Goal: Task Accomplishment & Management: Complete application form

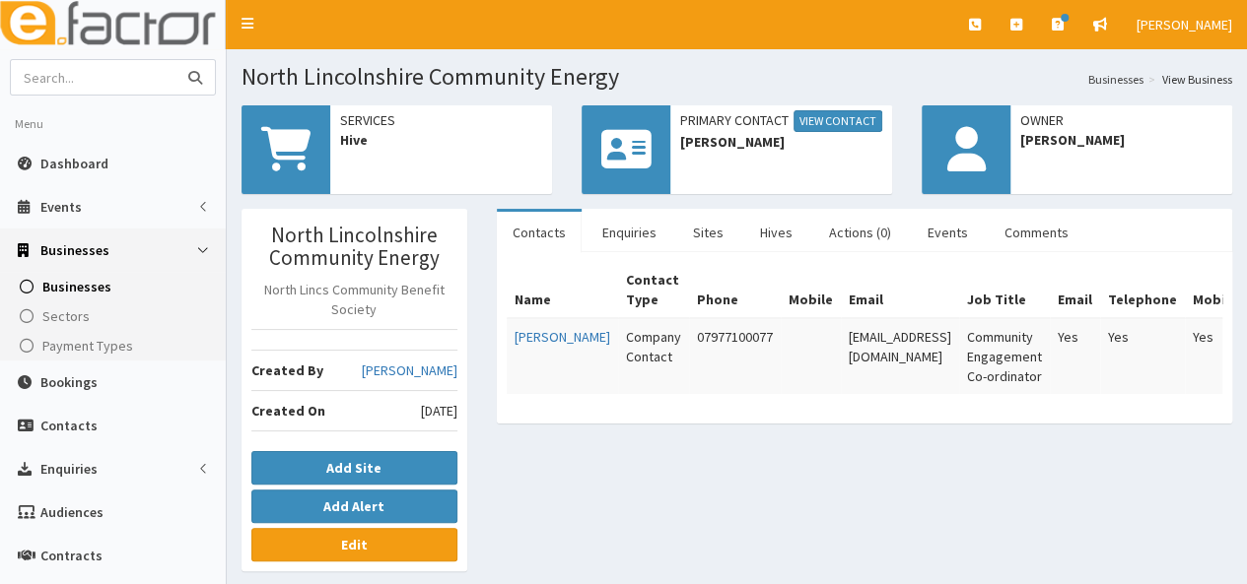
click at [114, 84] on input "text" at bounding box center [94, 77] width 166 height 34
type input "harpers"
click at [175, 60] on button "submit" at bounding box center [194, 77] width 39 height 34
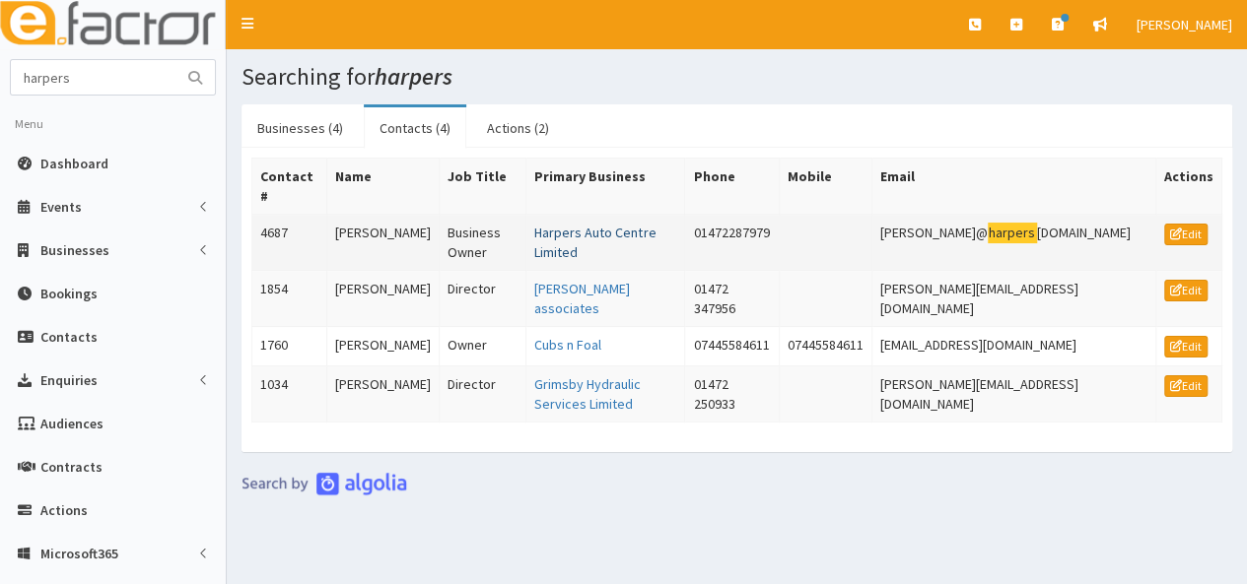
click at [578, 224] on link "Harpers Auto Centre Limited" at bounding box center [594, 242] width 121 height 37
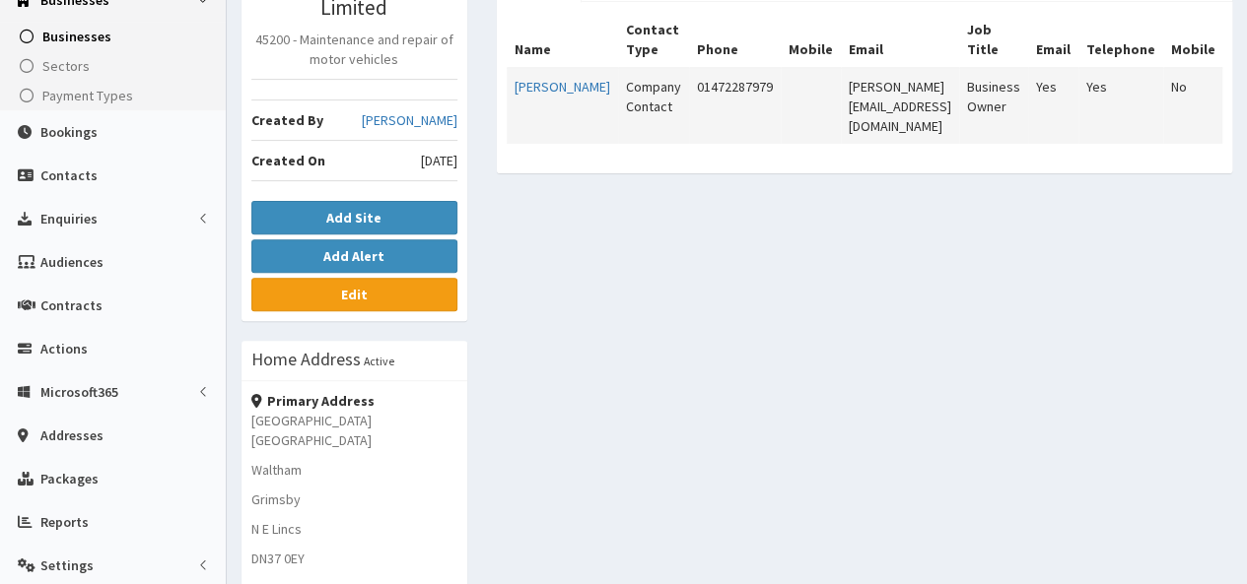
scroll to position [99, 0]
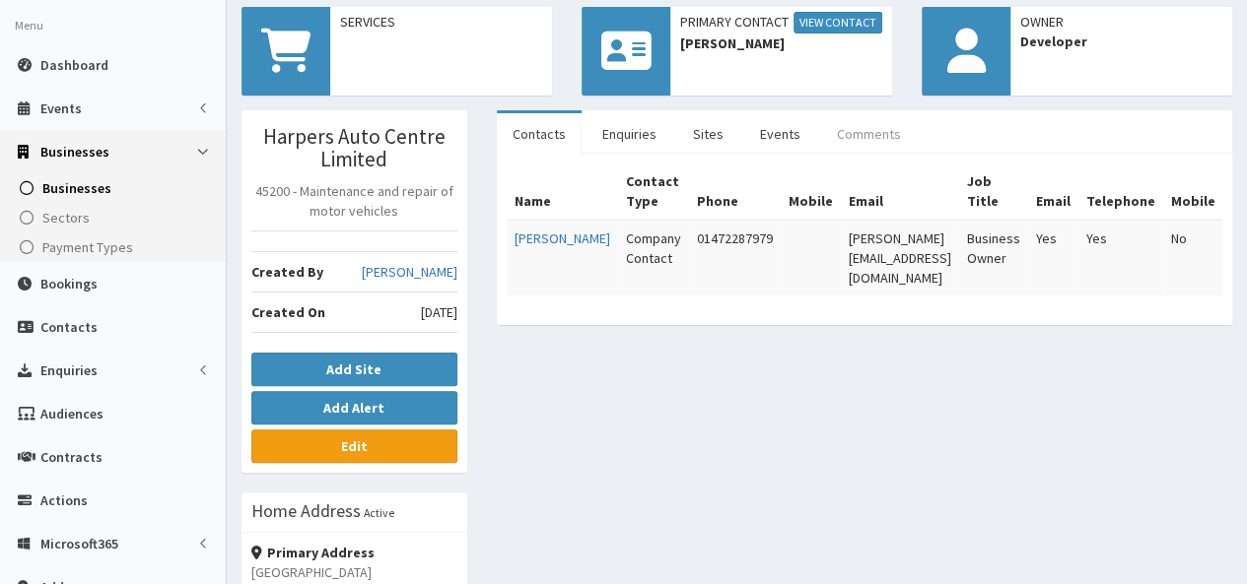
click at [855, 129] on link "Comments" at bounding box center [869, 133] width 96 height 41
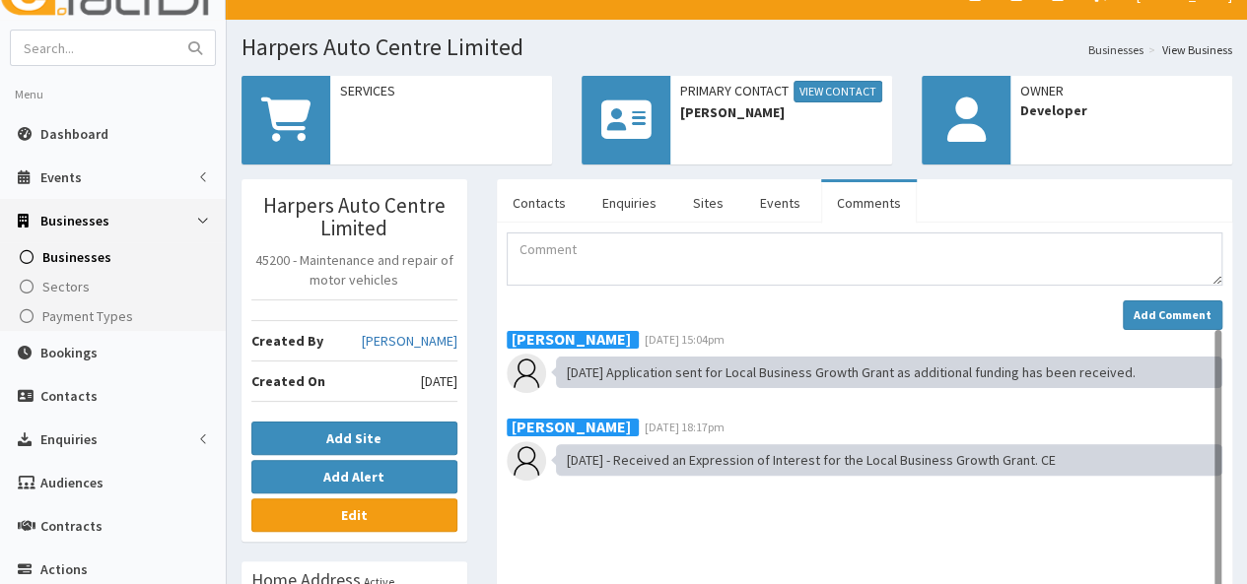
scroll to position [0, 0]
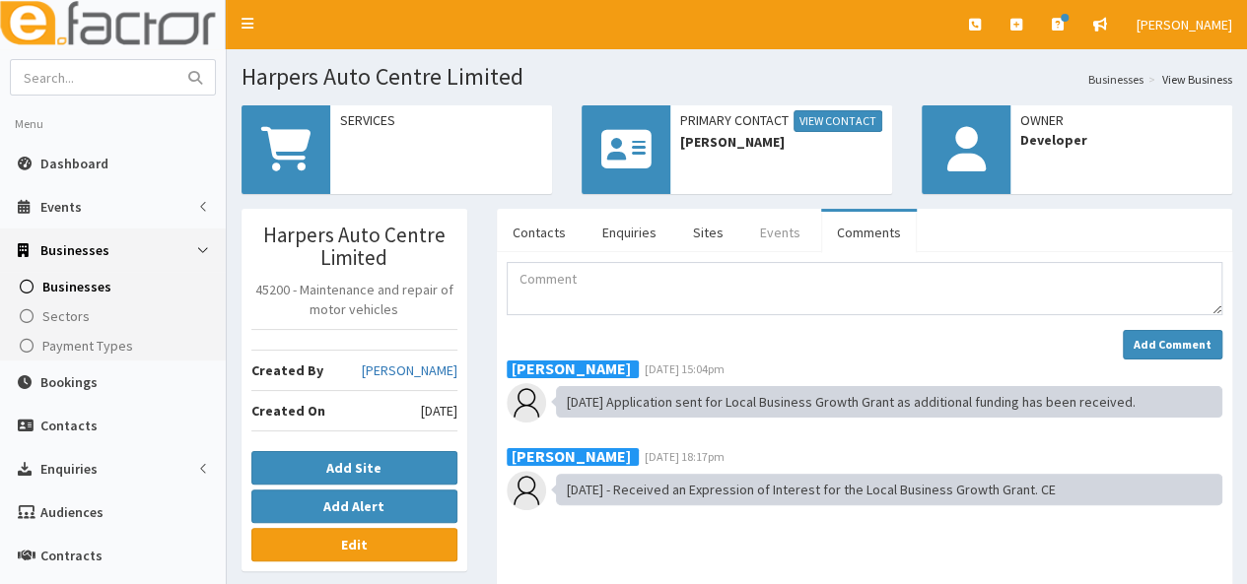
click at [774, 230] on link "Events" at bounding box center [780, 232] width 72 height 41
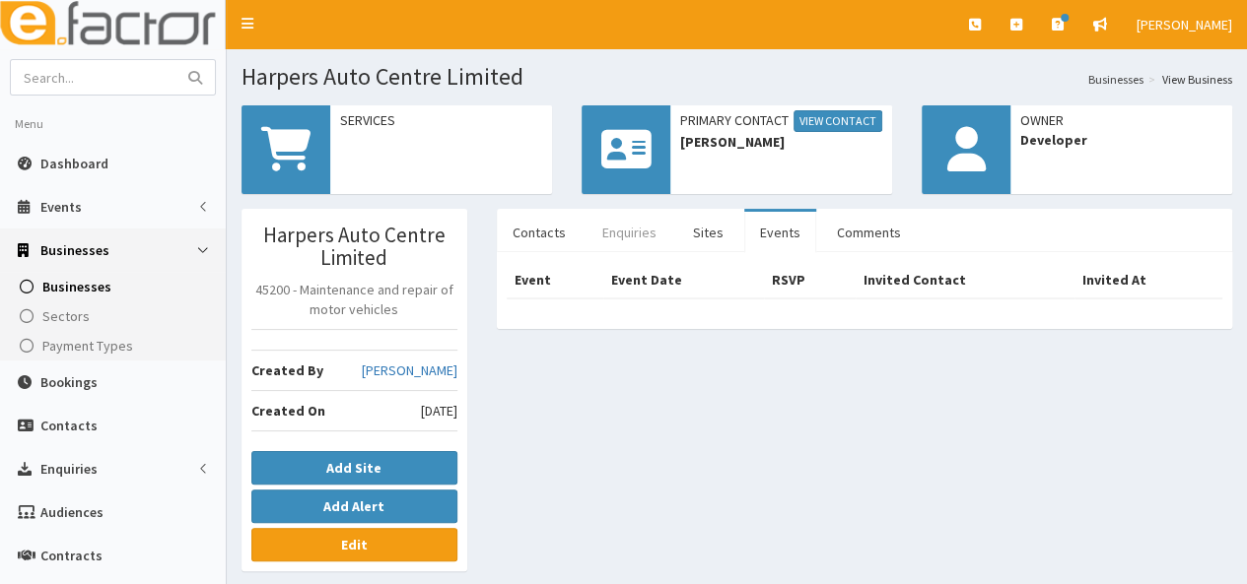
click at [630, 236] on link "Enquiries" at bounding box center [629, 232] width 86 height 41
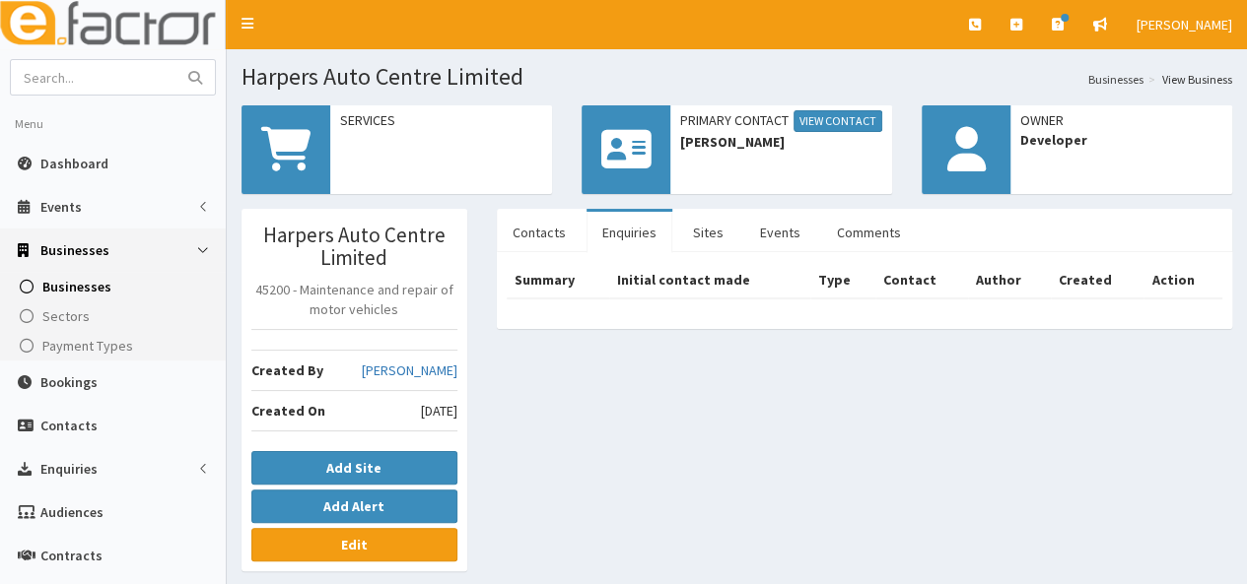
click at [628, 234] on link "Enquiries" at bounding box center [629, 232] width 86 height 41
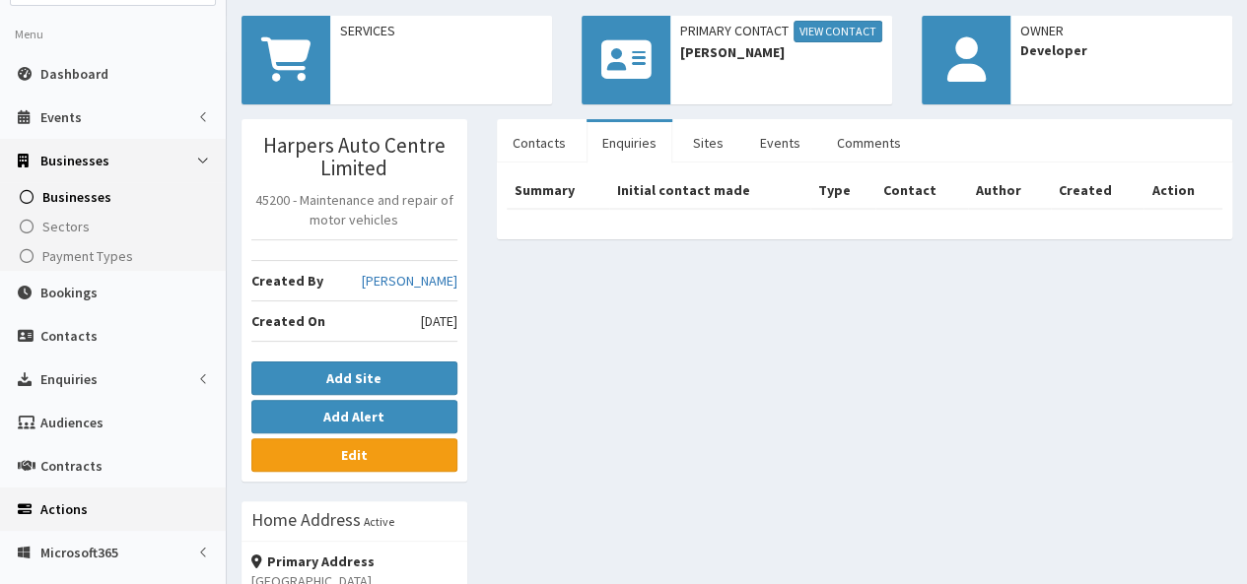
scroll to position [197, 0]
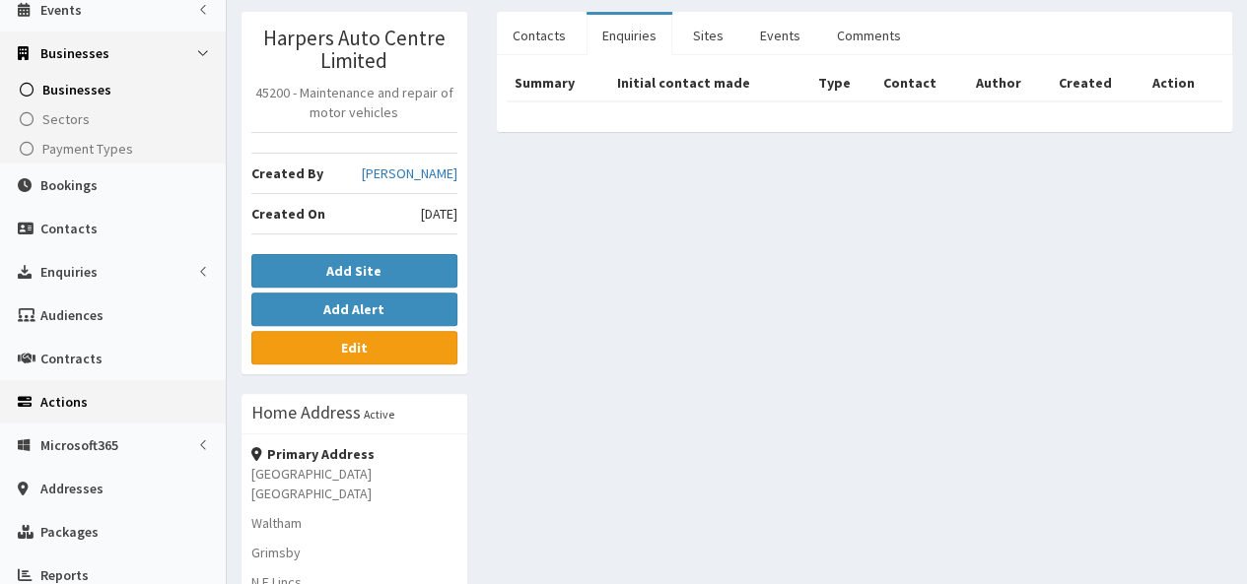
click at [75, 393] on span "Actions" at bounding box center [63, 402] width 47 height 18
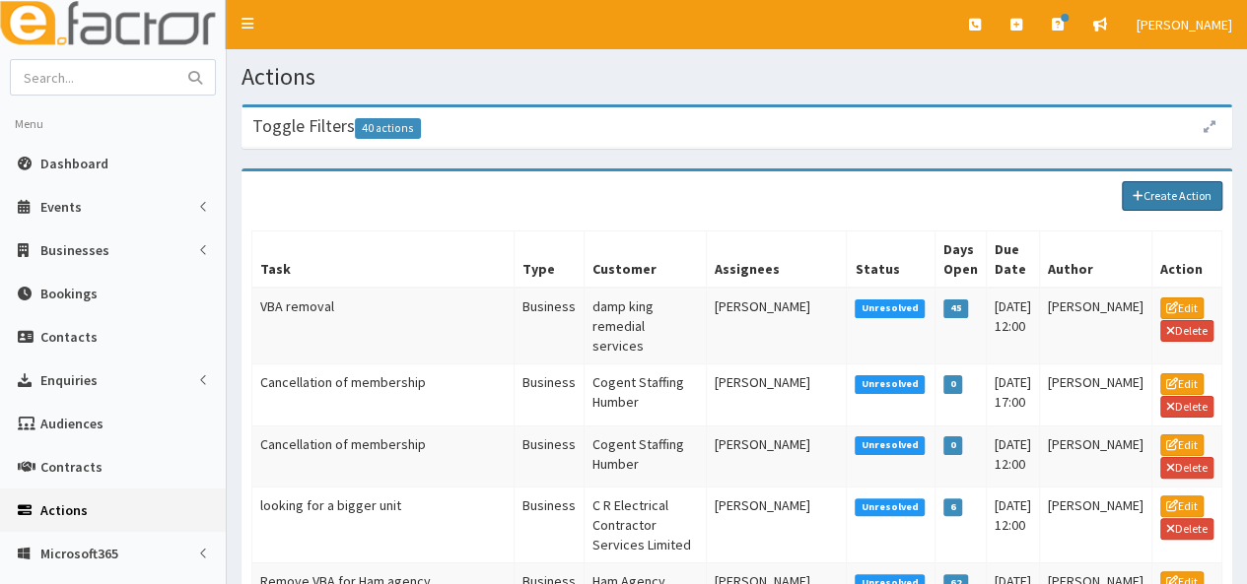
click at [1162, 191] on link "Create Action" at bounding box center [1172, 196] width 101 height 30
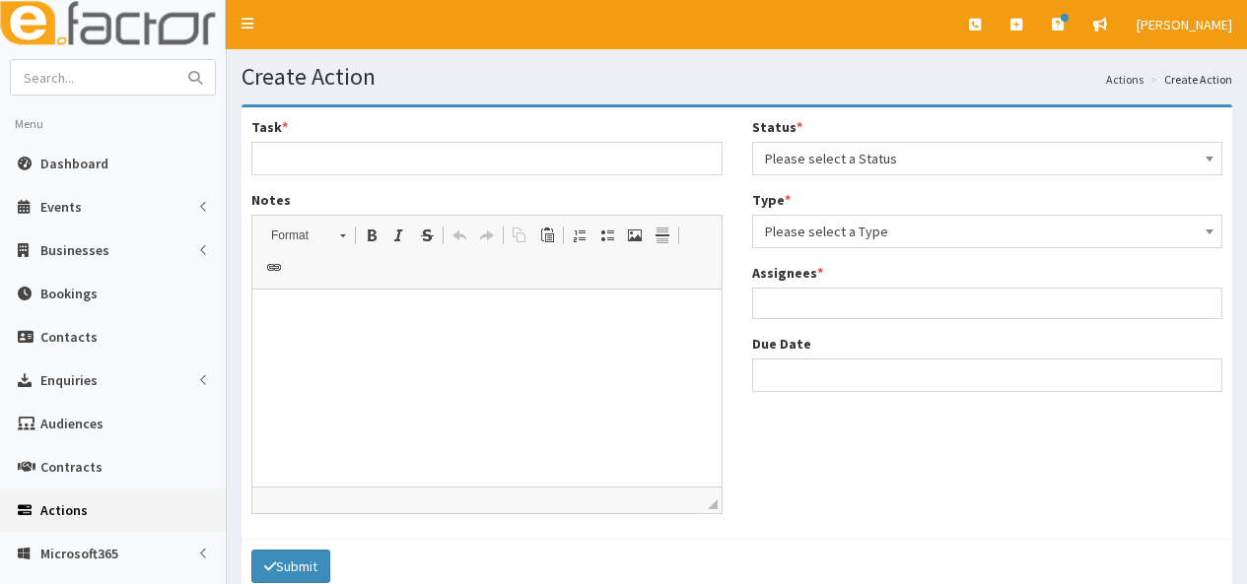
select select
click at [381, 167] on input "Task *" at bounding box center [486, 159] width 471 height 34
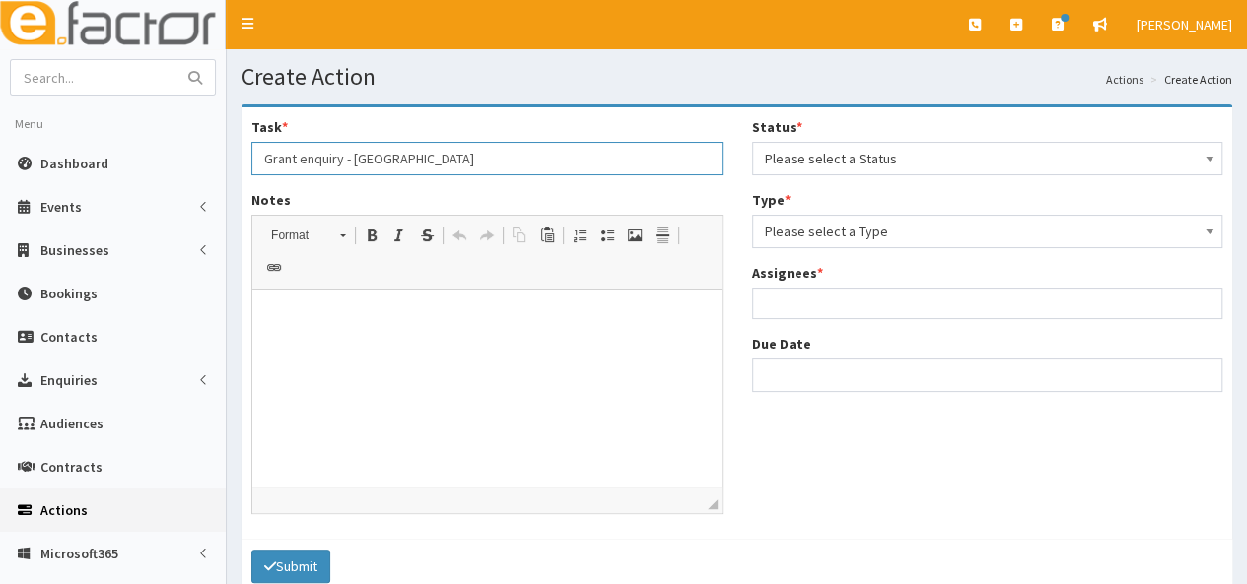
type input "Grant enquiry - Harpers Auto Centre"
click at [301, 333] on html at bounding box center [486, 320] width 469 height 60
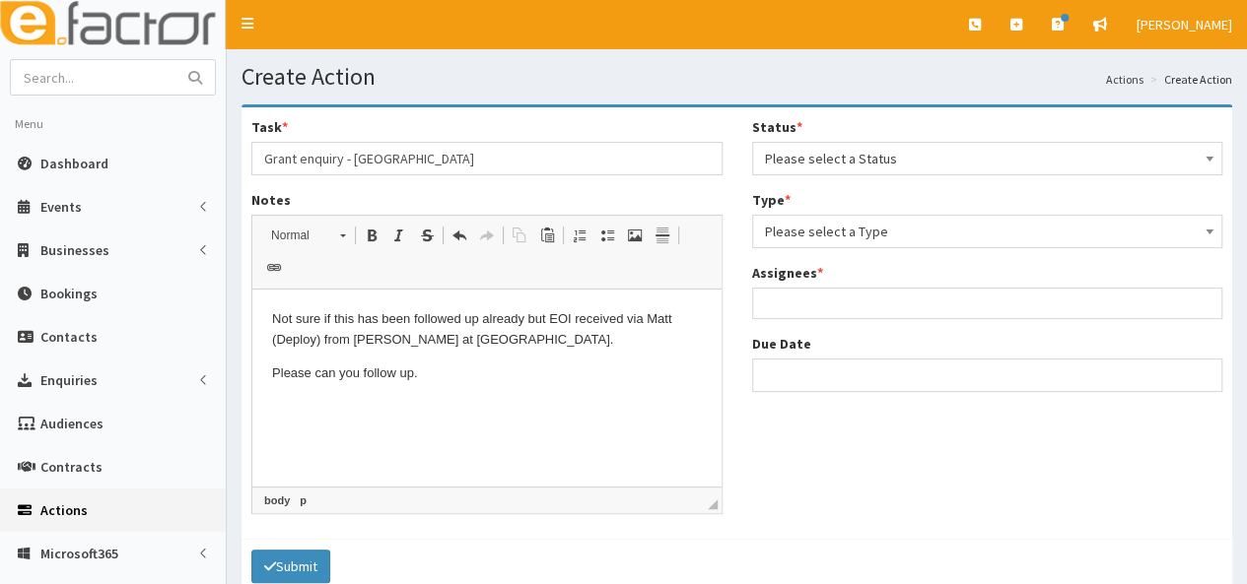
click at [767, 163] on span "Please select a Status" at bounding box center [987, 159] width 445 height 28
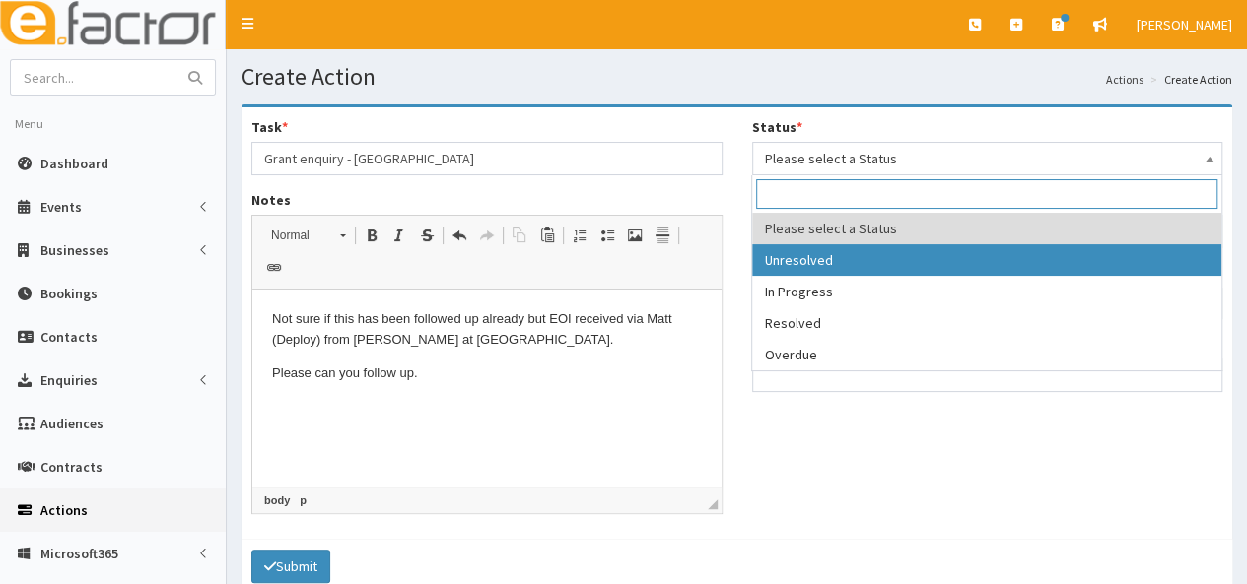
select select "1"
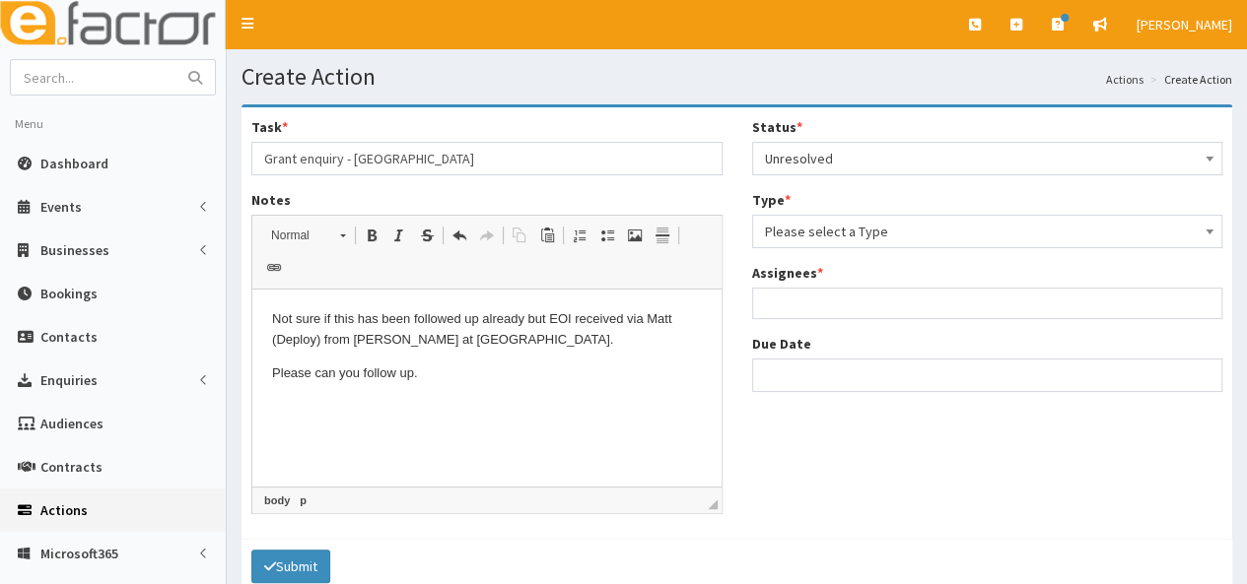
click at [807, 226] on span "Please select a Type" at bounding box center [987, 232] width 445 height 28
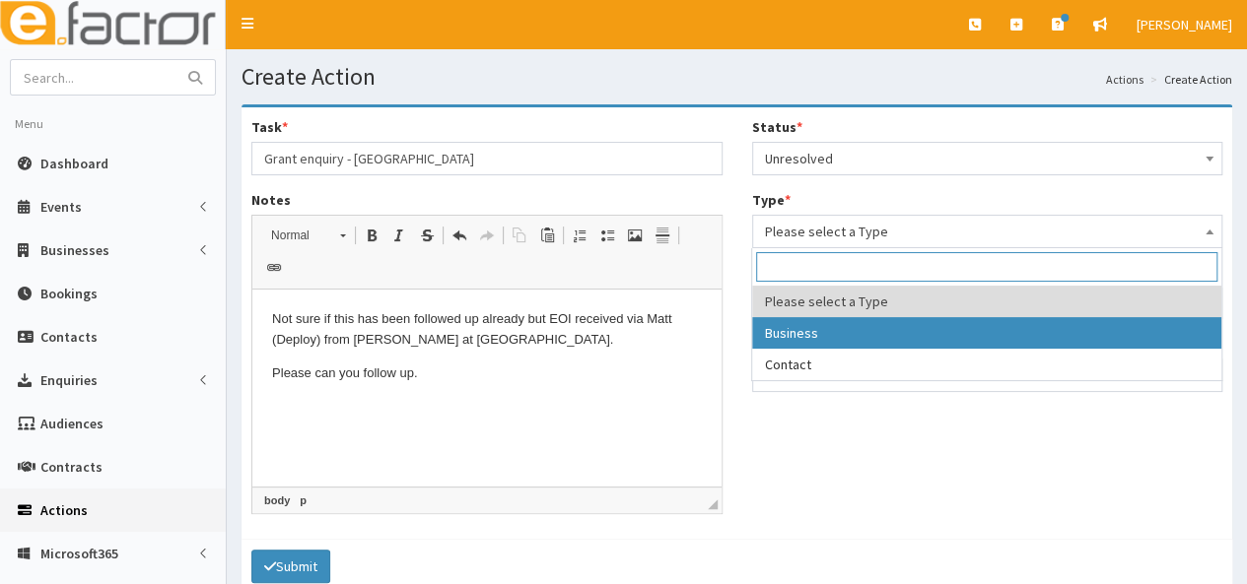
select select "business"
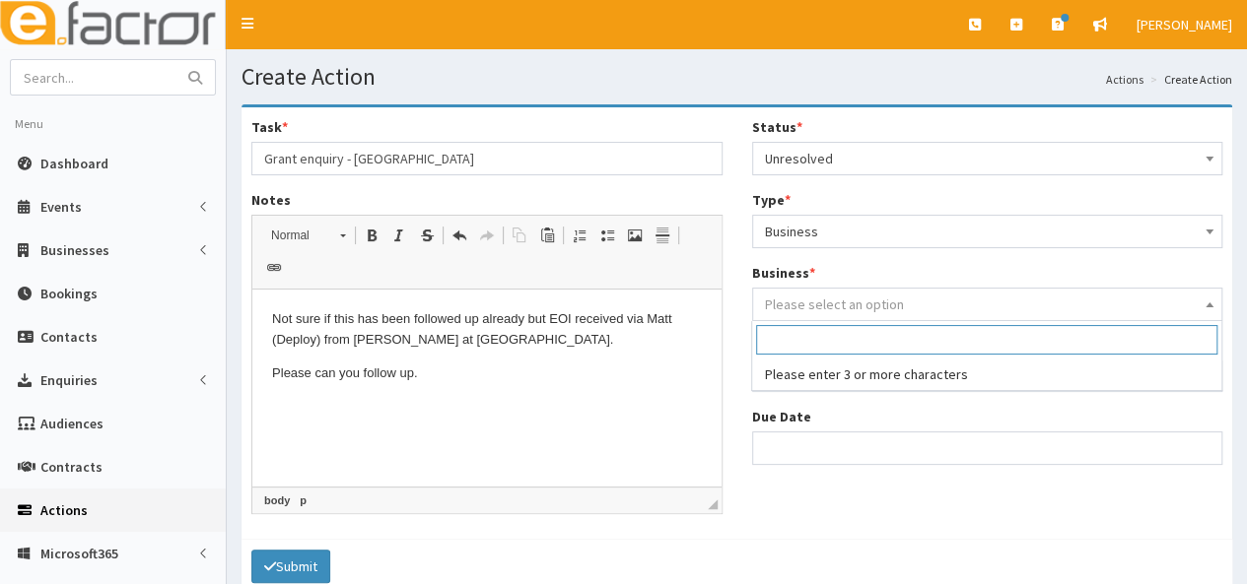
click at [813, 296] on span "Please select an option" at bounding box center [834, 305] width 139 height 18
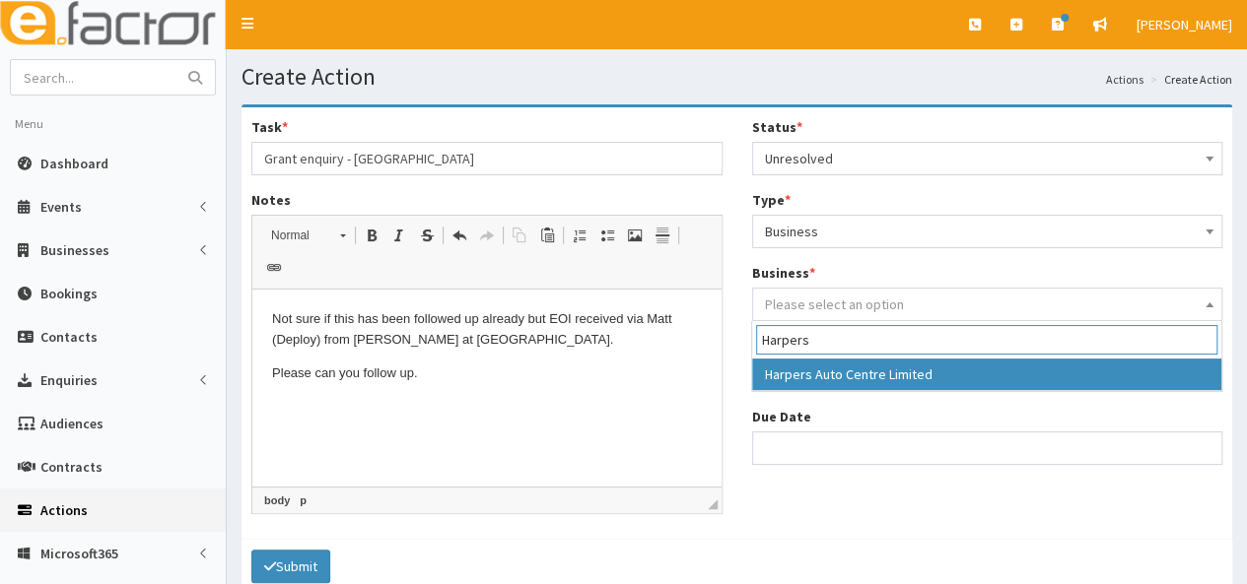
type input "Harpers"
select select "3744"
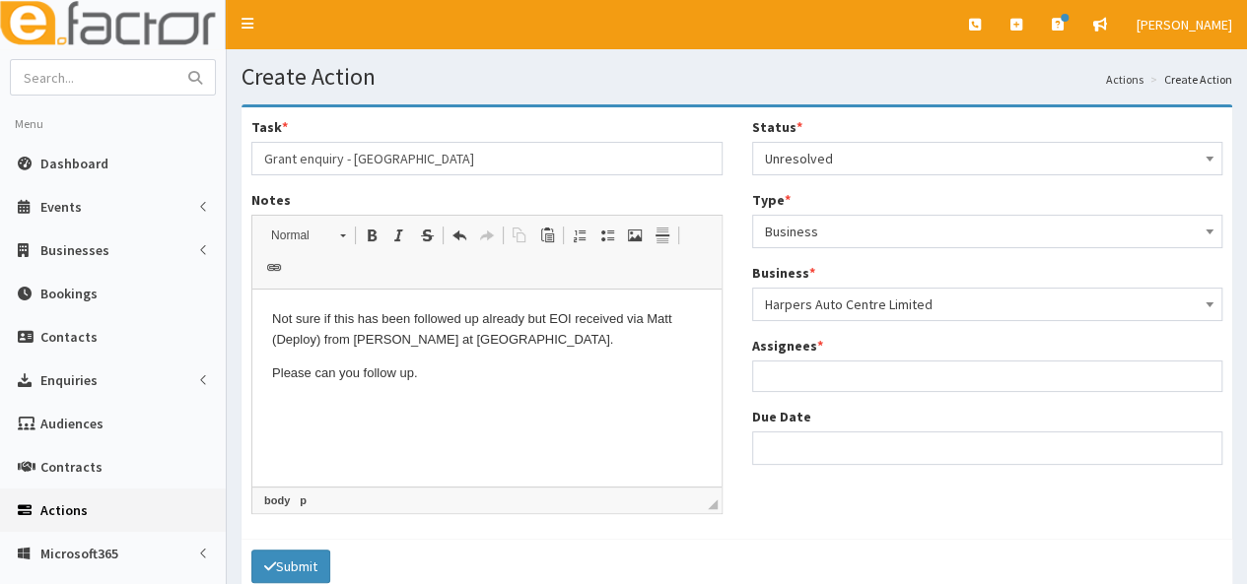
click at [804, 381] on ul at bounding box center [987, 374] width 469 height 25
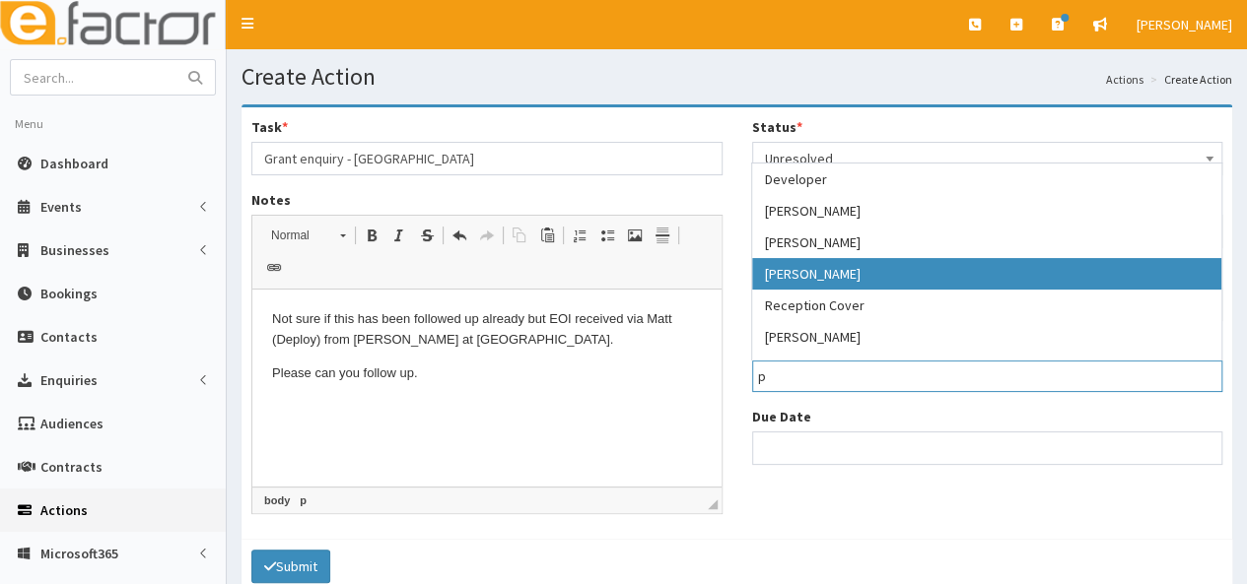
type input "p"
select select "29"
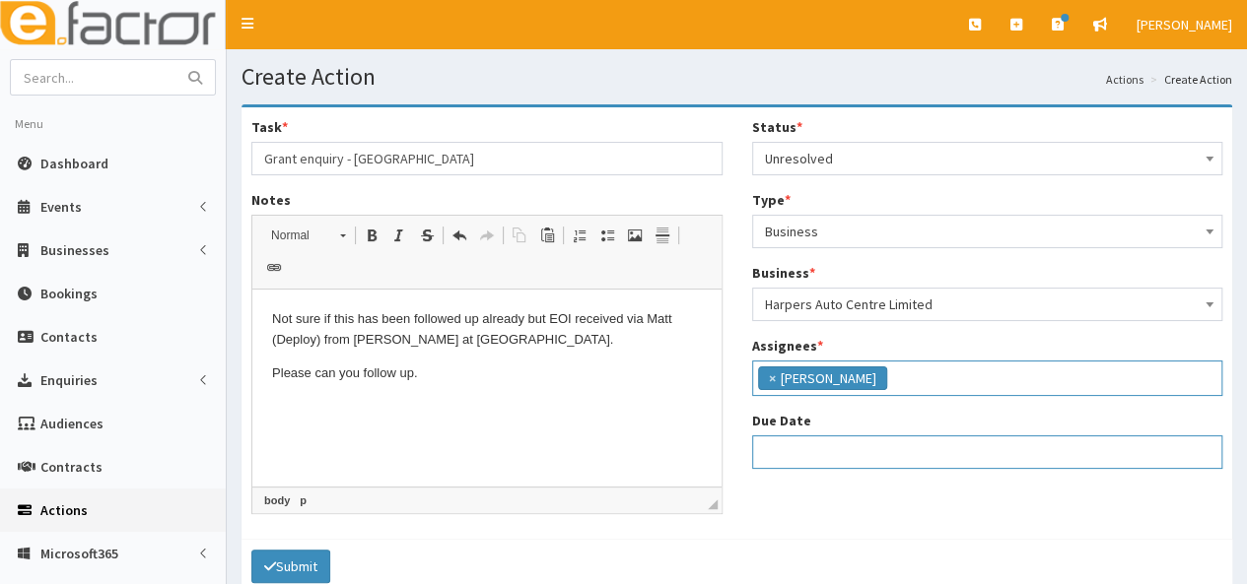
click at [792, 450] on input "Due Date" at bounding box center [987, 453] width 471 height 34
select select "12"
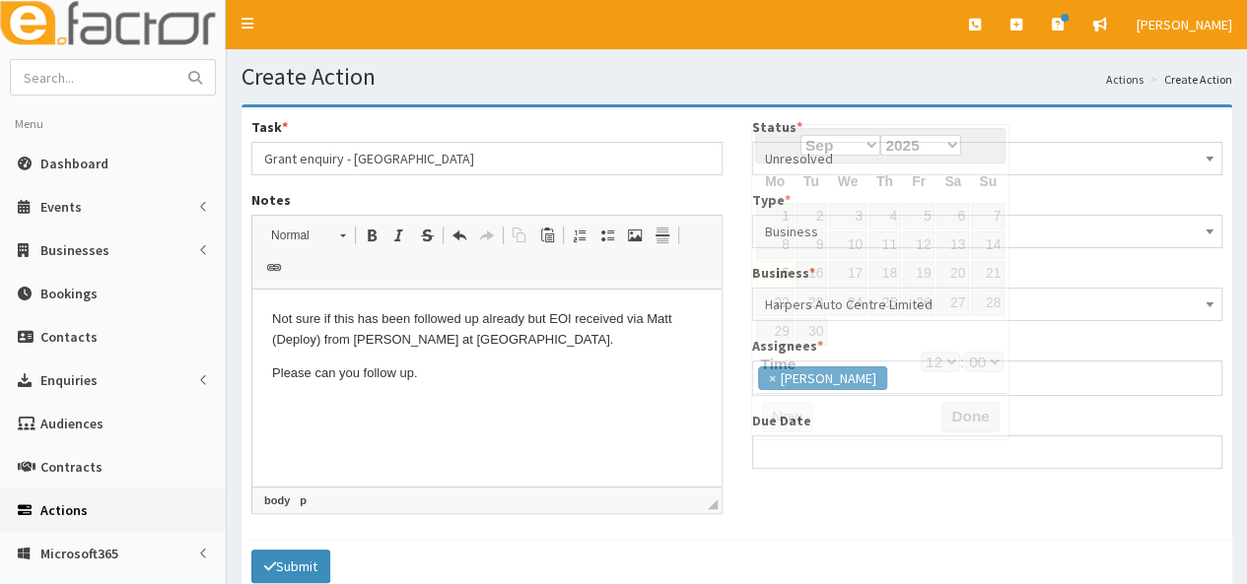
click at [804, 490] on div "Task * Grant enquiry - Harpers Auto Centre Notes Rich Text Editor, notes Editor…" at bounding box center [737, 323] width 1000 height 412
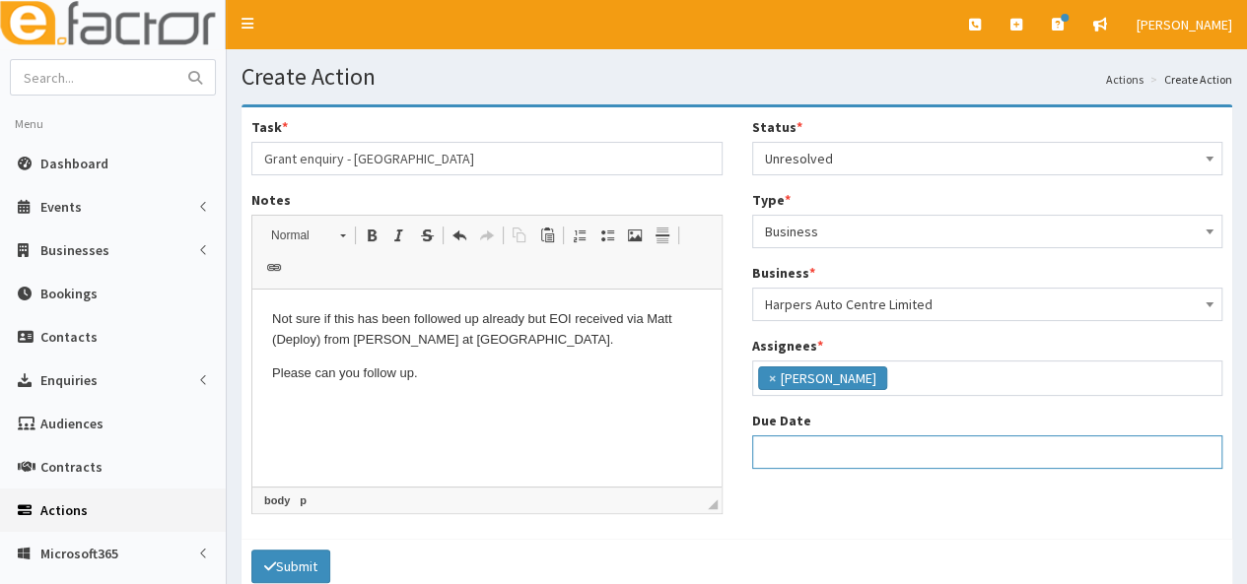
drag, startPoint x: 797, startPoint y: 441, endPoint x: 804, endPoint y: 429, distance: 13.7
click at [796, 440] on input "Due Date" at bounding box center [987, 453] width 471 height 34
select select "12"
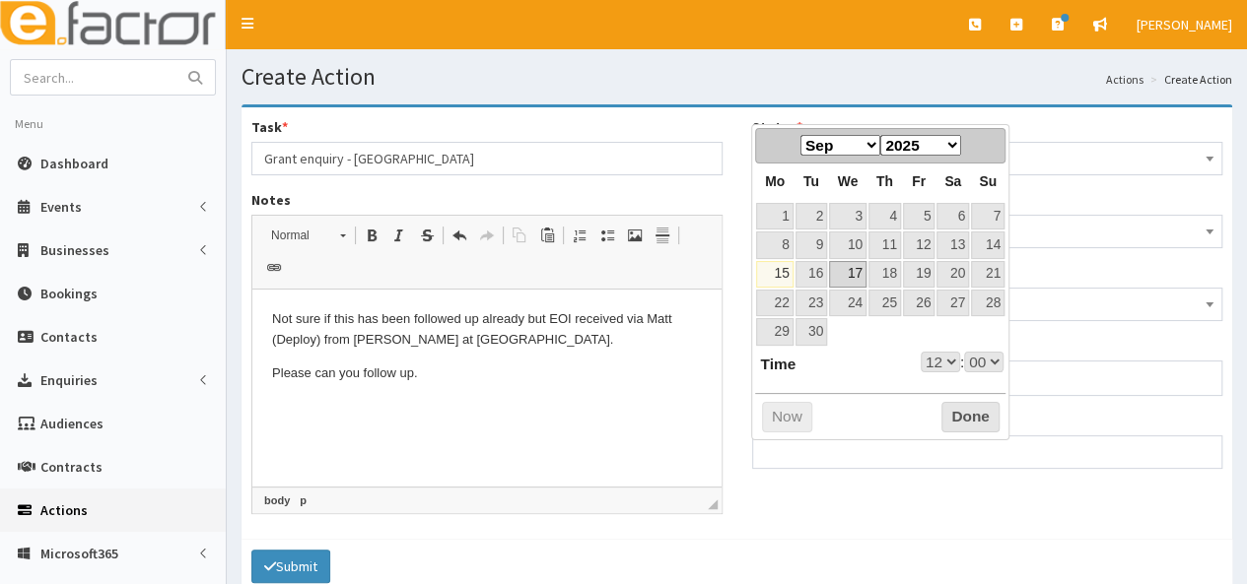
click at [840, 265] on link "17" at bounding box center [847, 274] width 37 height 27
type input "17-09-2025 12:00"
select select "12"
click at [892, 269] on link "18" at bounding box center [884, 274] width 33 height 27
type input "18-09-2025 12:00"
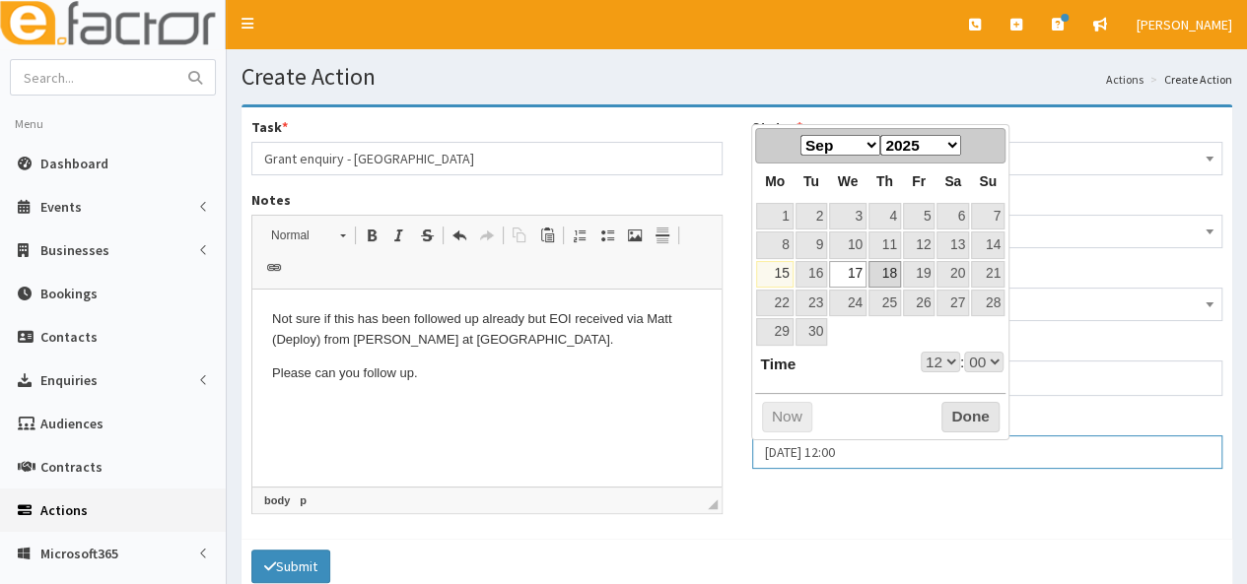
select select "12"
click at [965, 403] on button "Done" at bounding box center [970, 418] width 58 height 32
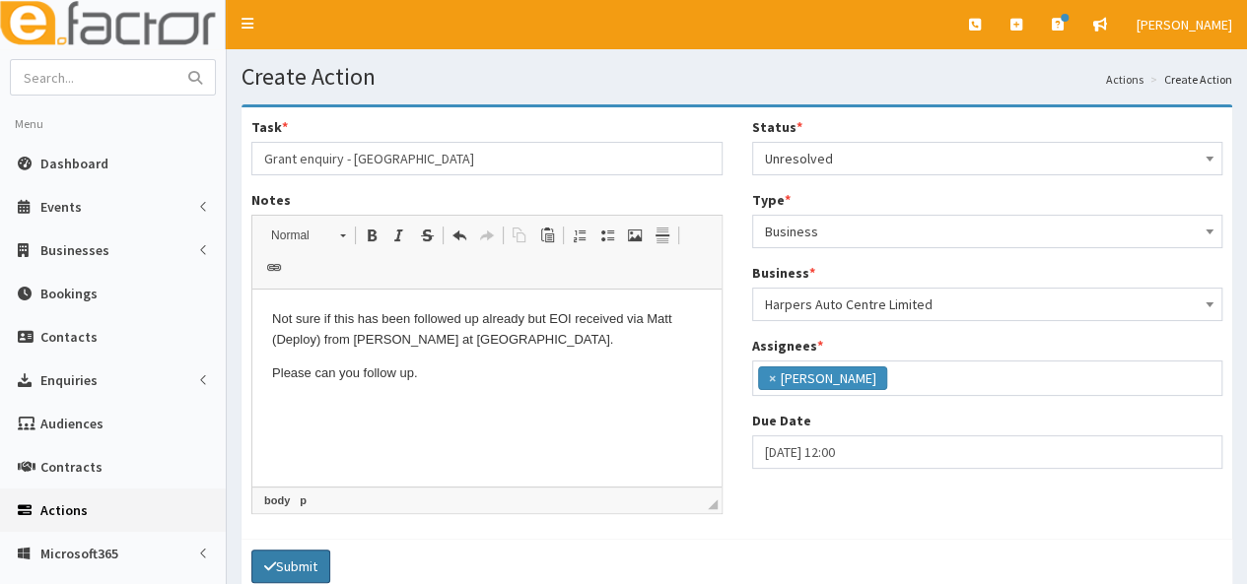
click at [281, 550] on button "Submit" at bounding box center [290, 567] width 79 height 34
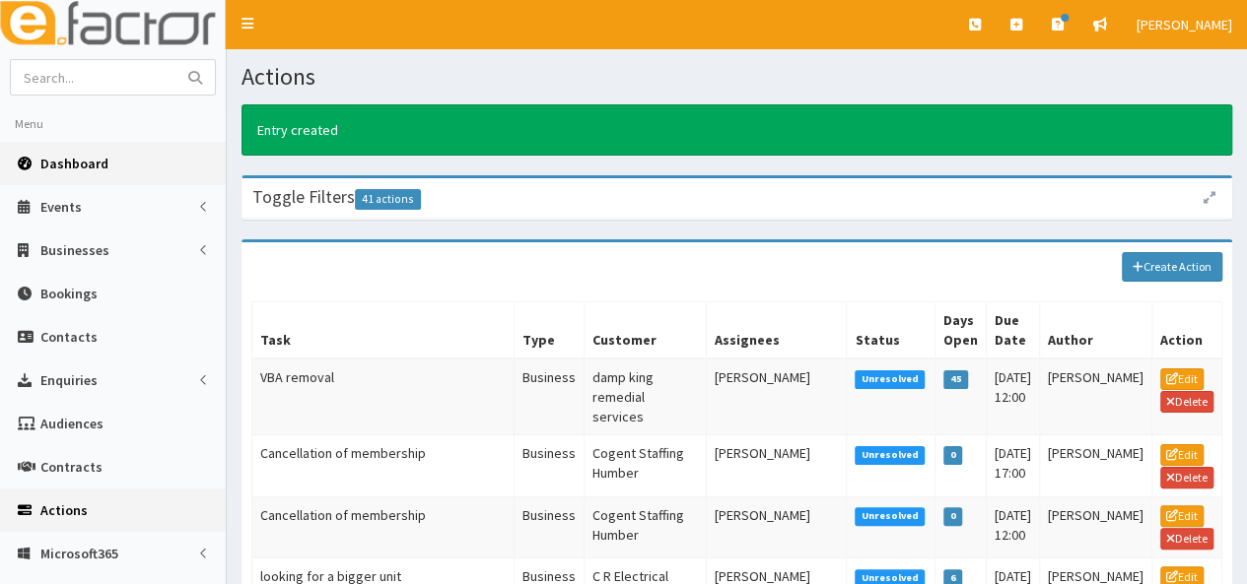
click at [85, 163] on span "Dashboard" at bounding box center [74, 164] width 68 height 18
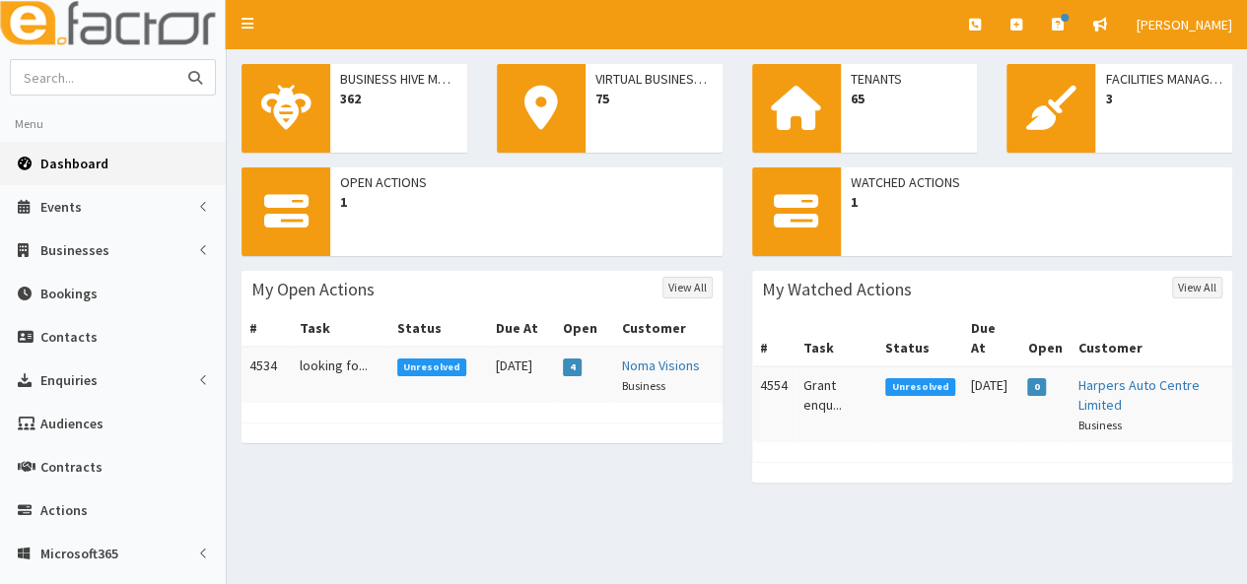
click at [87, 75] on input "text" at bounding box center [94, 77] width 166 height 34
type input "foci"
click at [175, 60] on button "submit" at bounding box center [194, 77] width 39 height 34
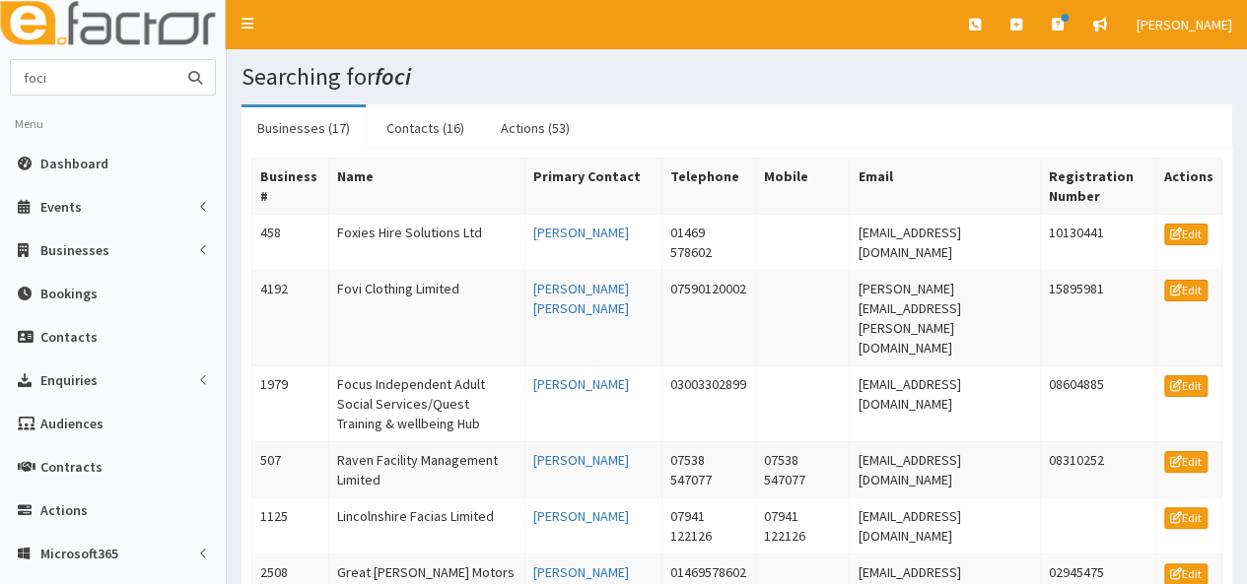
click at [76, 83] on input "foci" at bounding box center [94, 77] width 166 height 34
type input "fovi"
click at [175, 60] on button "submit" at bounding box center [194, 77] width 39 height 34
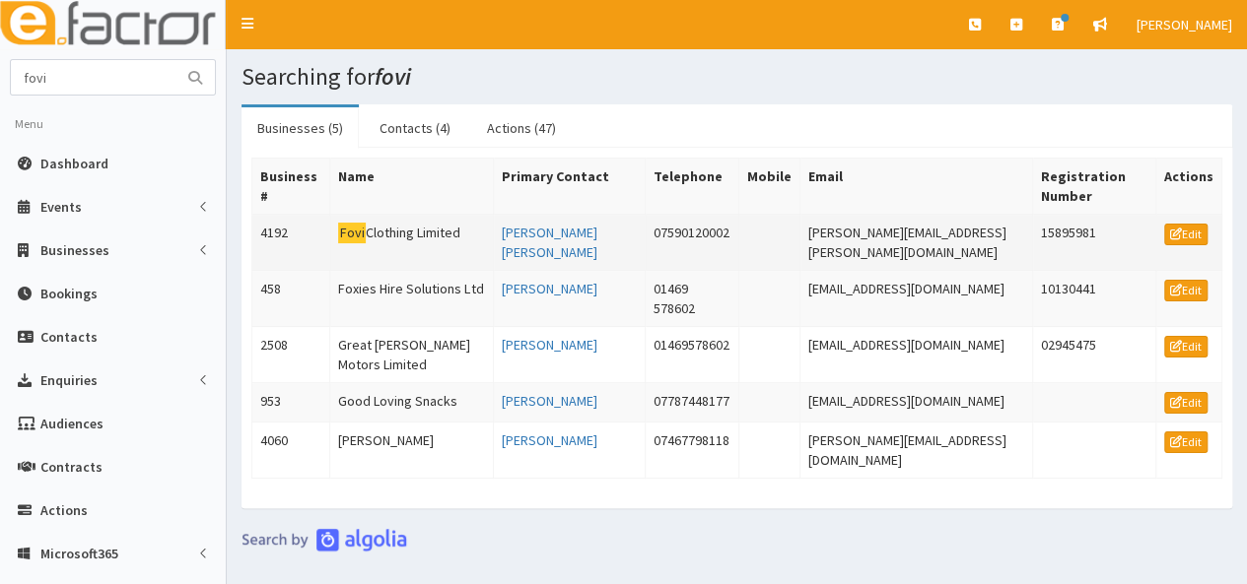
click at [378, 217] on td "Fovi Clothing Limited" at bounding box center [412, 243] width 164 height 56
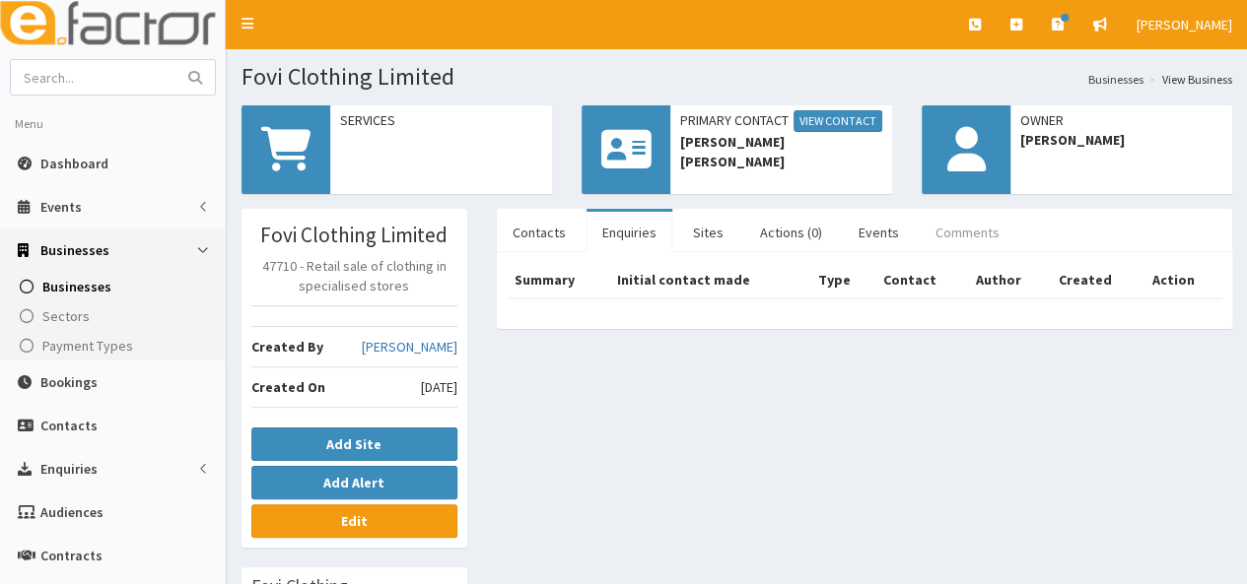
click at [940, 225] on link "Comments" at bounding box center [968, 232] width 96 height 41
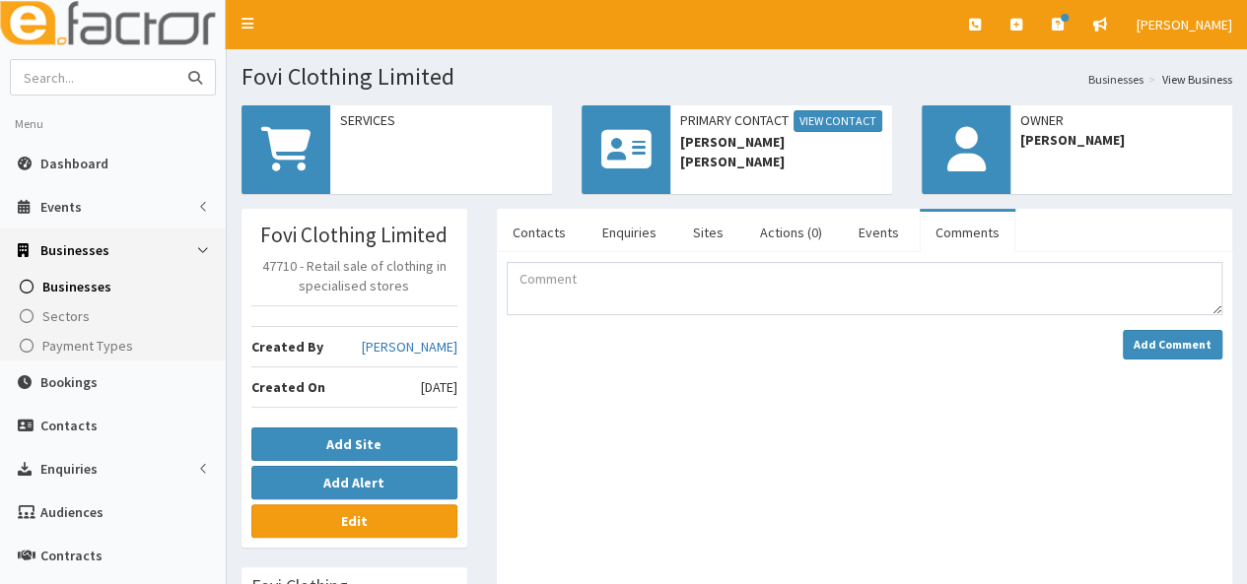
click at [82, 74] on input "text" at bounding box center [94, 77] width 166 height 34
type input "space between us"
click at [175, 60] on button "submit" at bounding box center [194, 77] width 39 height 34
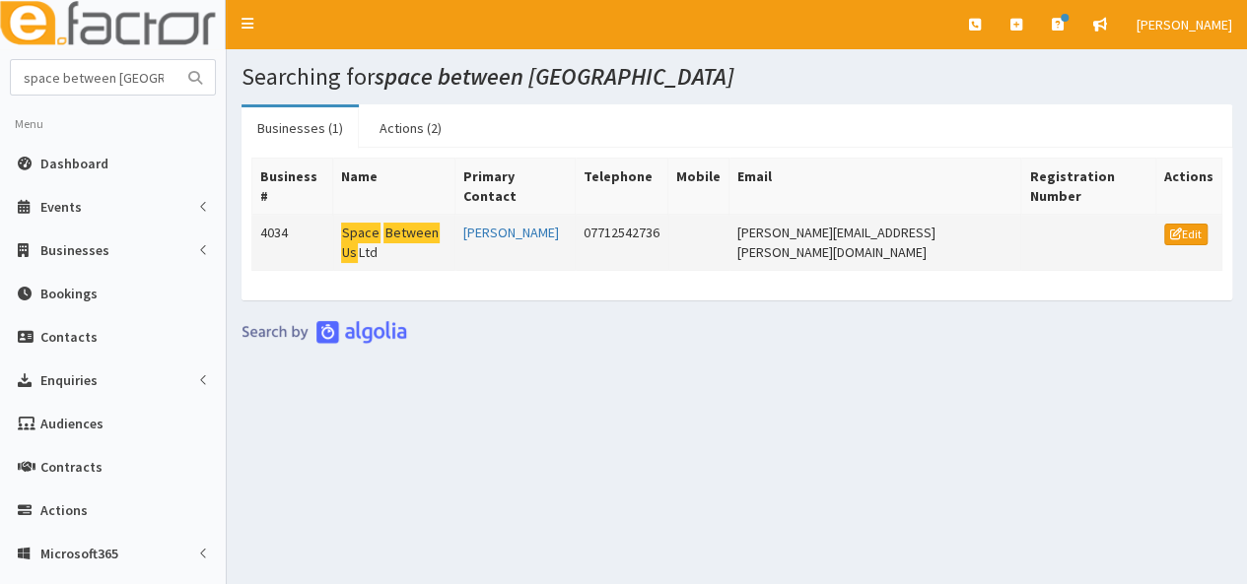
click at [361, 223] on mark "Space" at bounding box center [361, 233] width 40 height 21
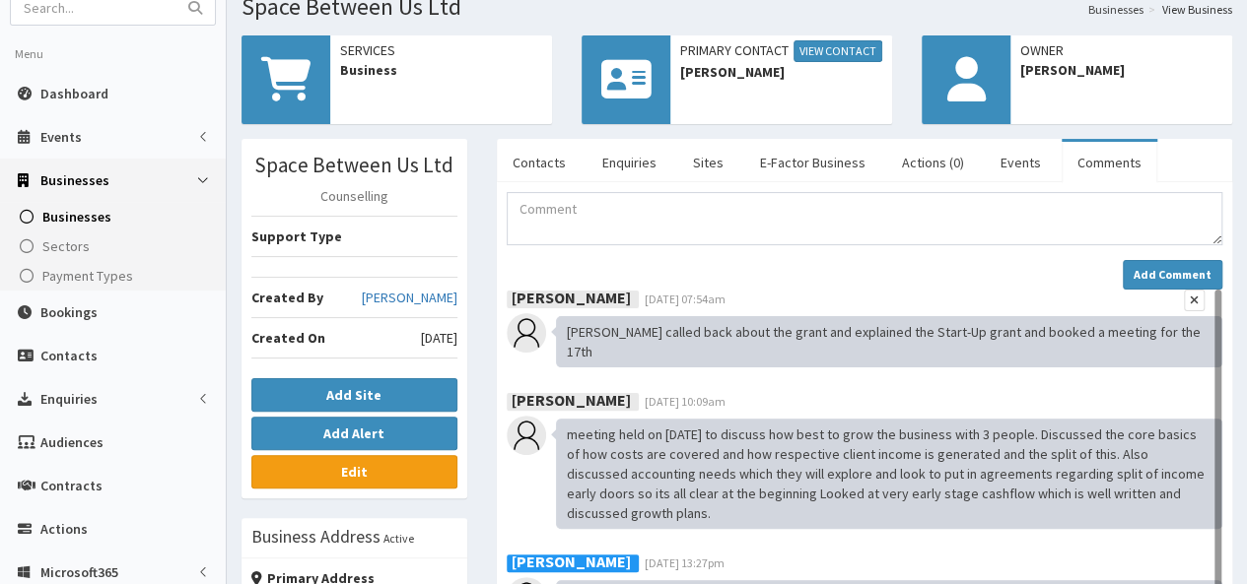
scroll to position [99, 0]
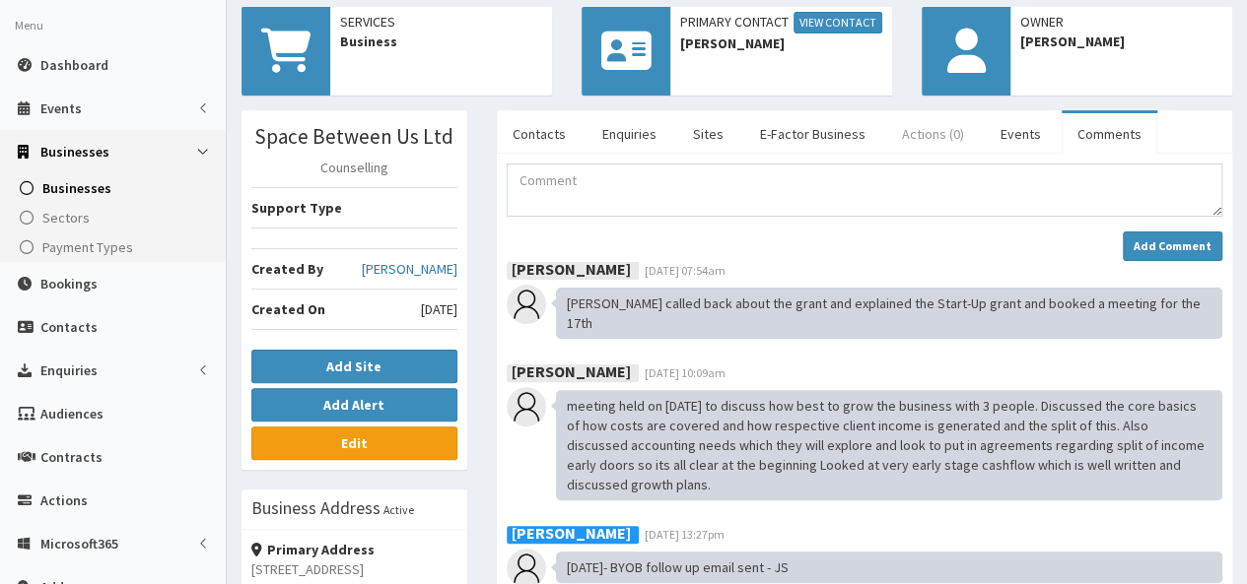
click at [922, 138] on link "Actions (0)" at bounding box center [933, 133] width 94 height 41
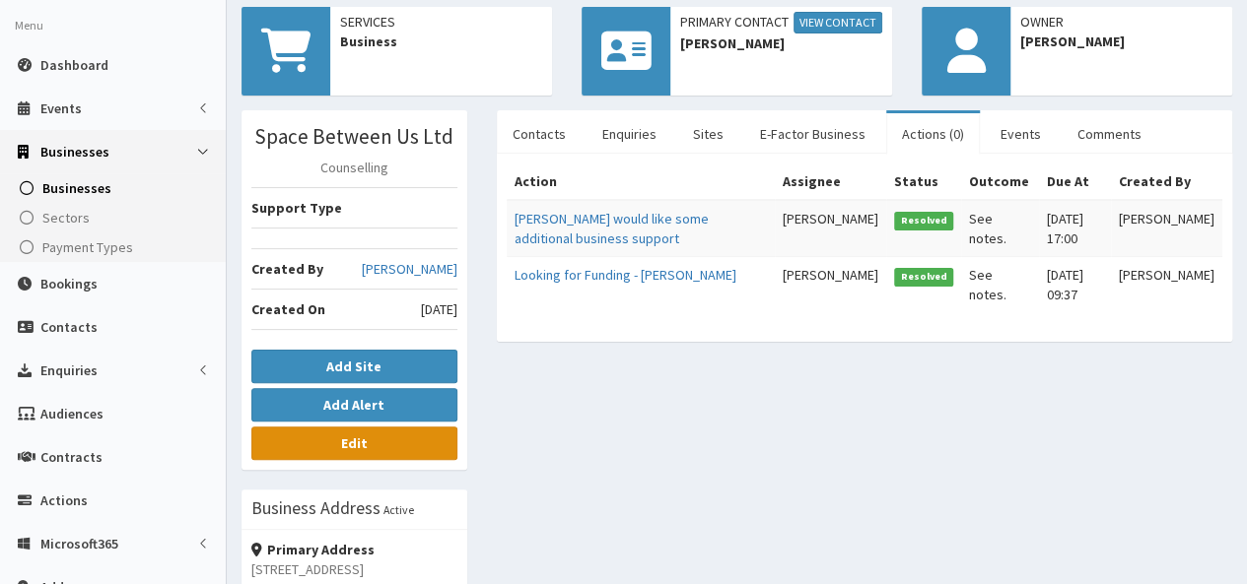
click at [374, 443] on link "Edit" at bounding box center [354, 444] width 206 height 34
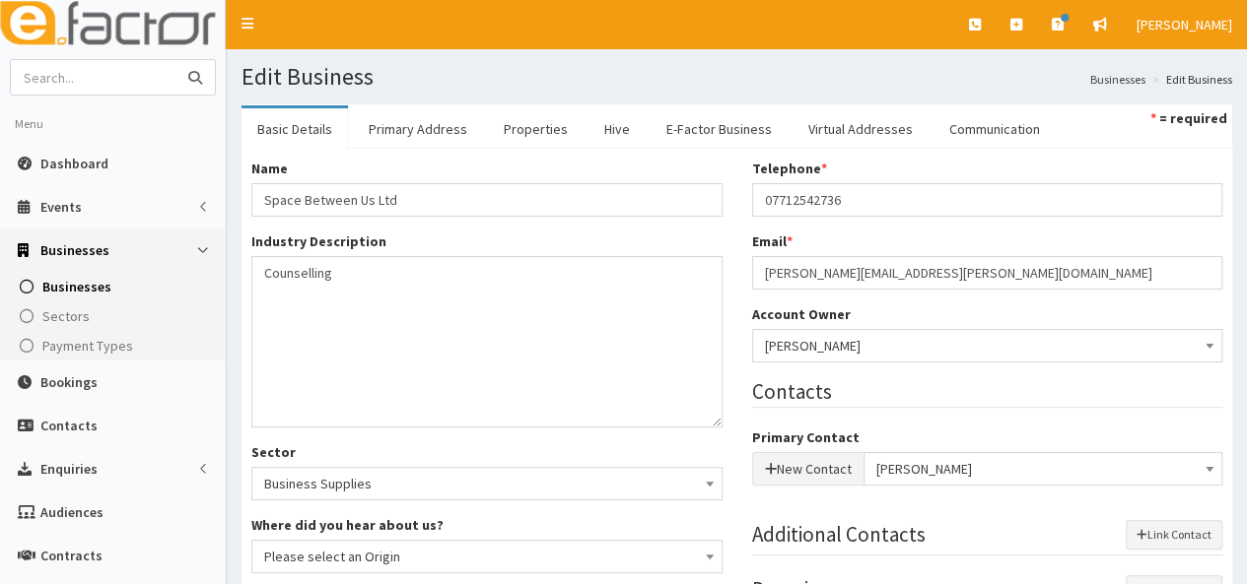
click at [89, 83] on input "text" at bounding box center [94, 77] width 166 height 34
type input "[PERSON_NAME]"
click at [175, 60] on button "submit" at bounding box center [194, 77] width 39 height 34
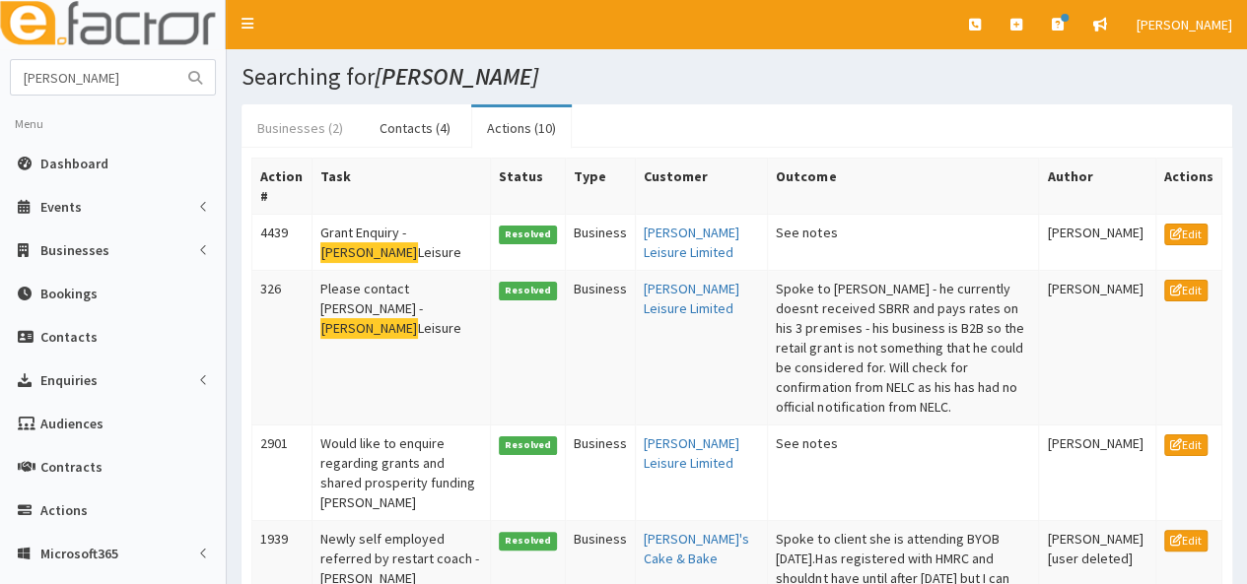
click at [317, 124] on link "Businesses (2)" at bounding box center [299, 127] width 117 height 41
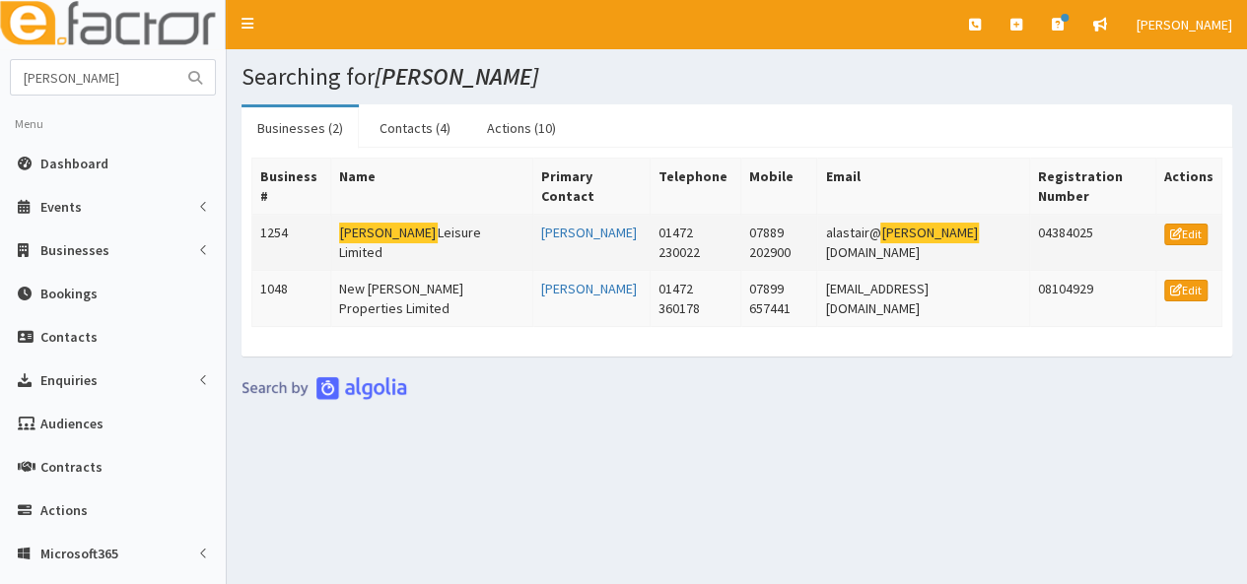
click at [399, 218] on td "[PERSON_NAME] Leisure Limited" at bounding box center [431, 243] width 202 height 56
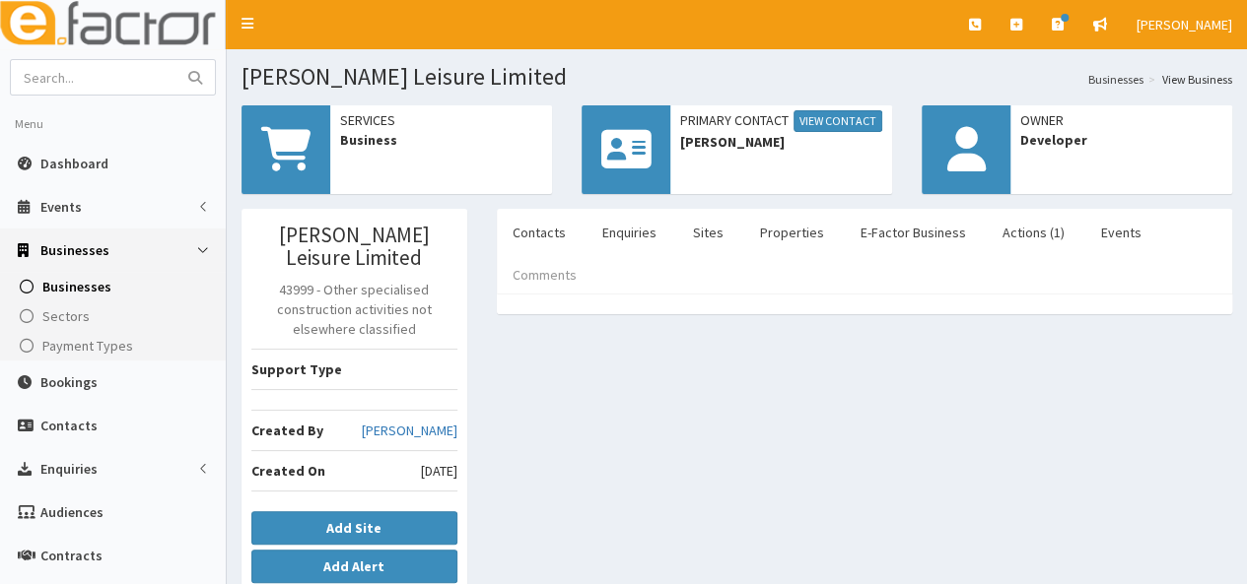
click at [544, 280] on link "Comments" at bounding box center [545, 274] width 96 height 41
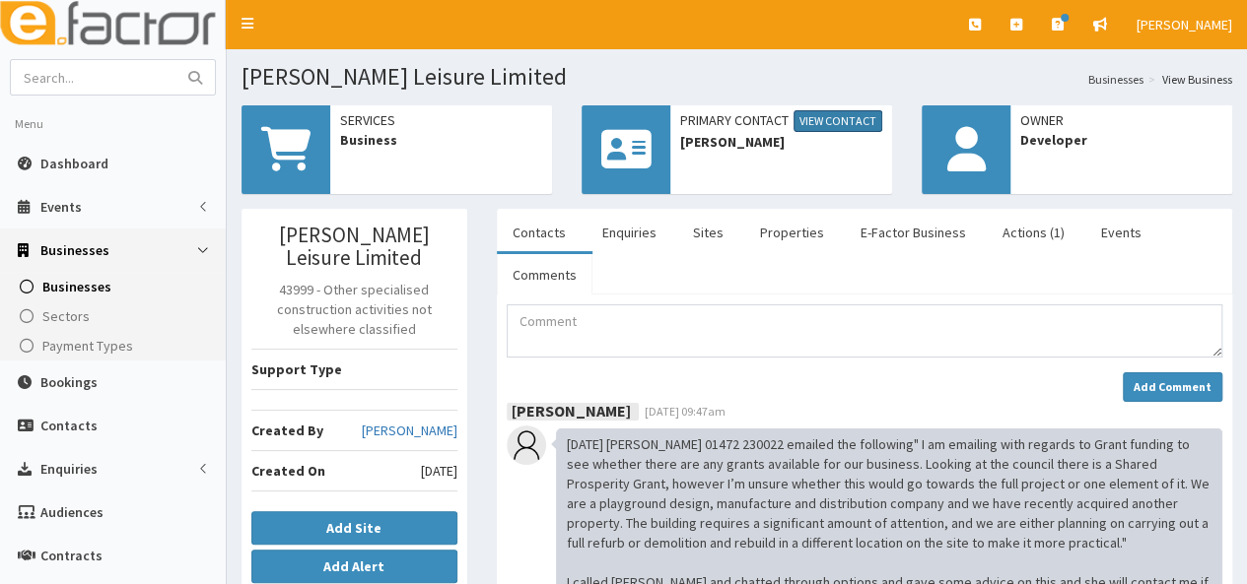
click at [814, 119] on link "View Contact" at bounding box center [837, 121] width 89 height 22
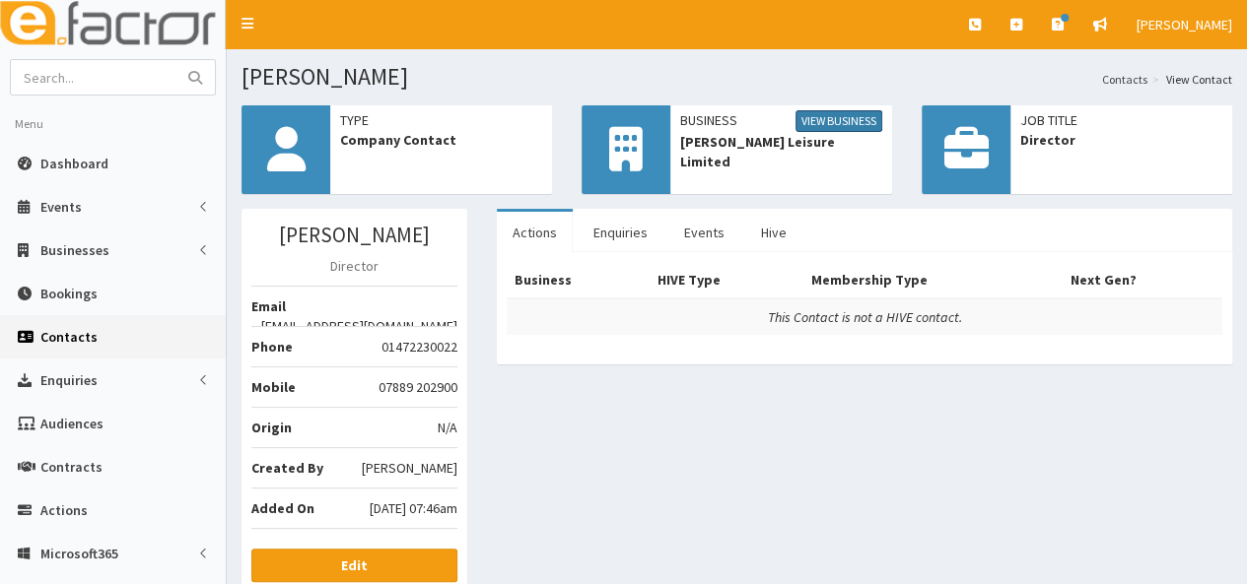
click at [825, 121] on link "View Business" at bounding box center [838, 121] width 87 height 22
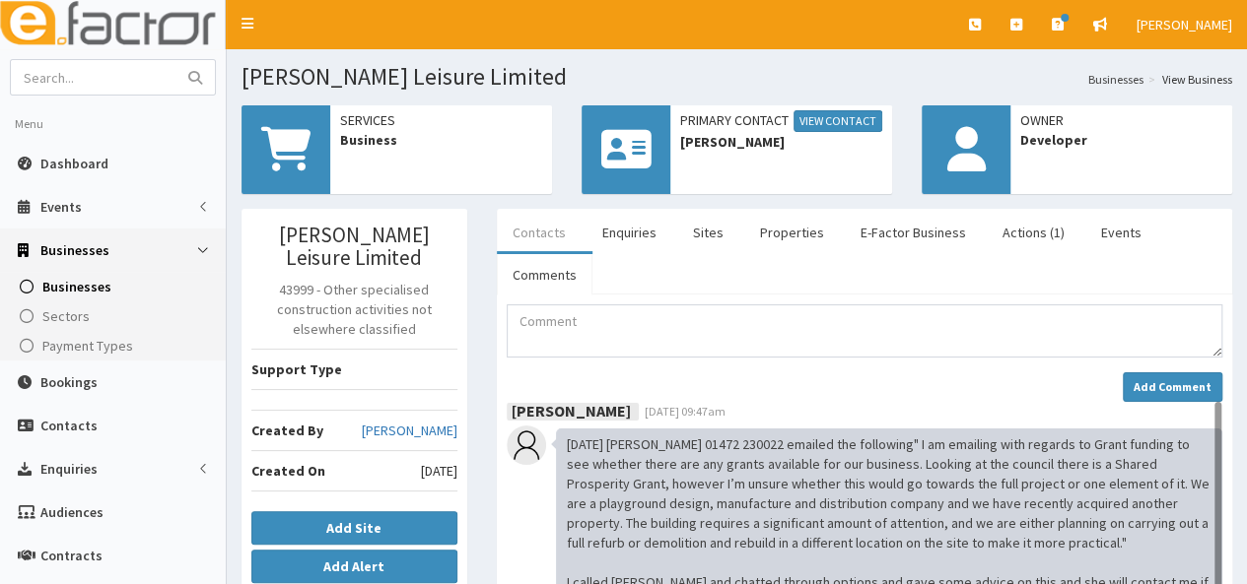
click at [540, 234] on link "Contacts" at bounding box center [539, 232] width 85 height 41
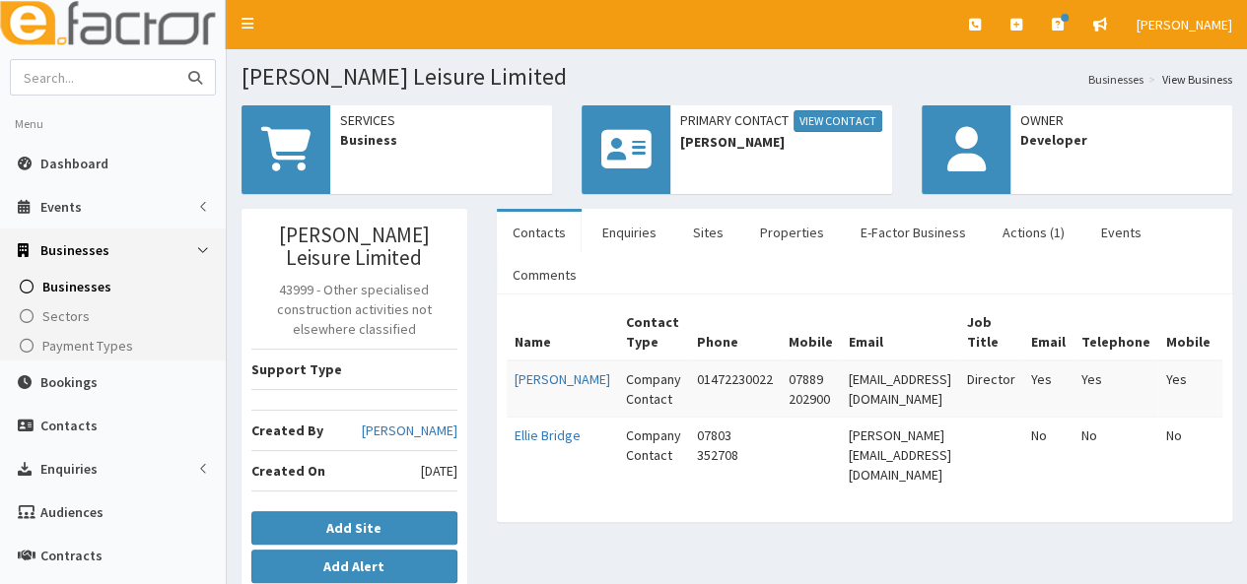
click at [90, 70] on input "text" at bounding box center [94, 77] width 166 height 34
type input "hunter waste"
click at [175, 60] on button "submit" at bounding box center [194, 77] width 39 height 34
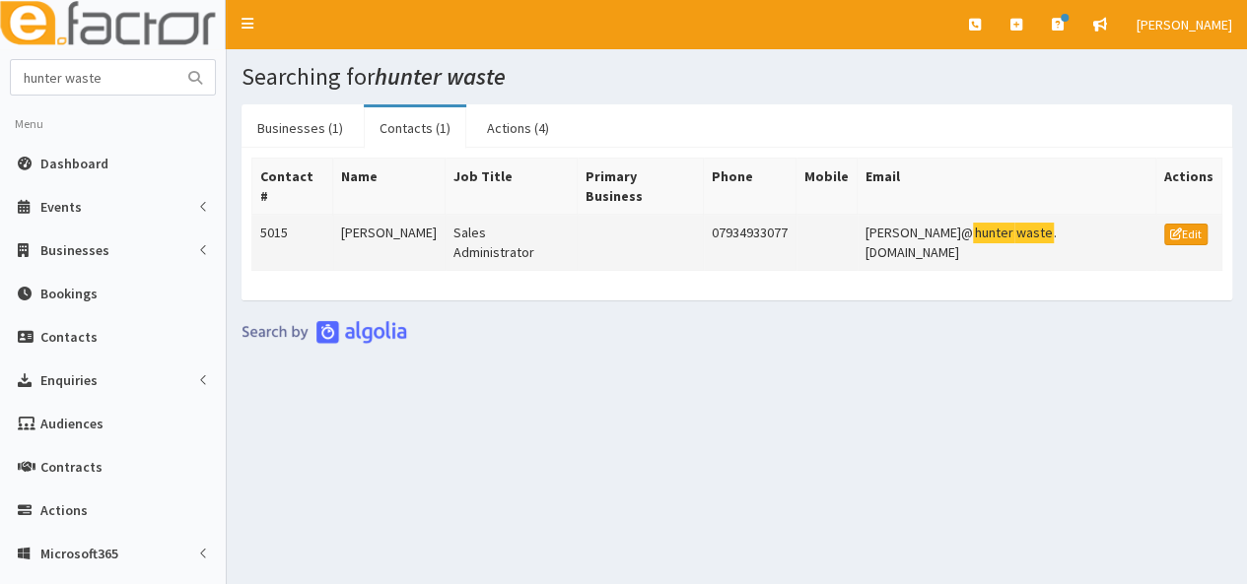
click at [386, 215] on td "Natalie Short" at bounding box center [388, 243] width 112 height 56
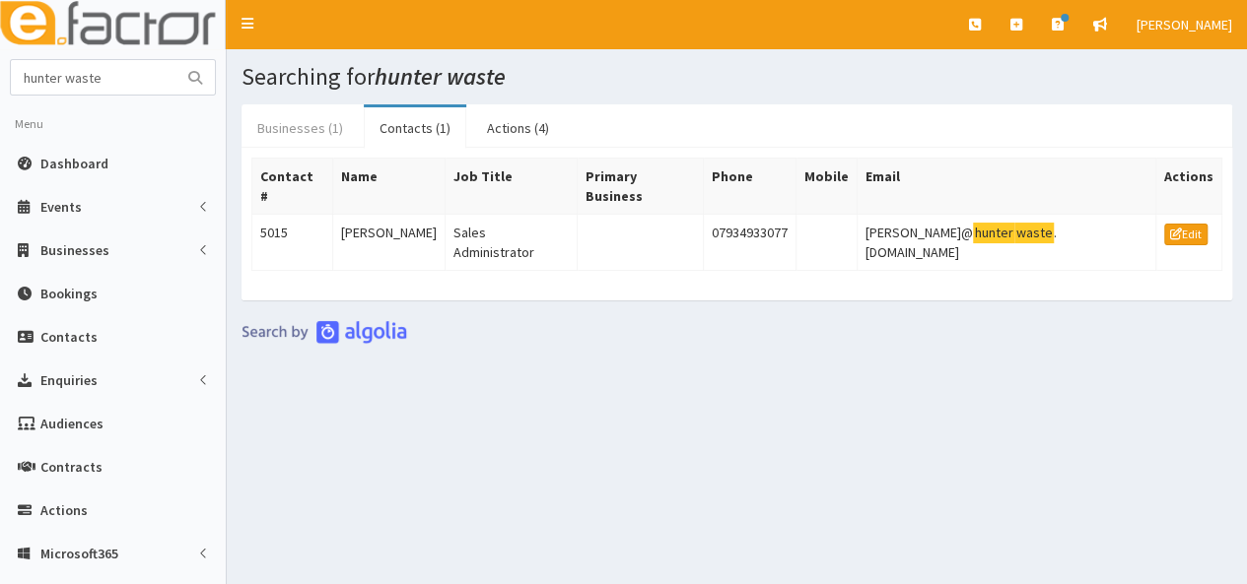
click at [317, 125] on link "Businesses (1)" at bounding box center [299, 127] width 117 height 41
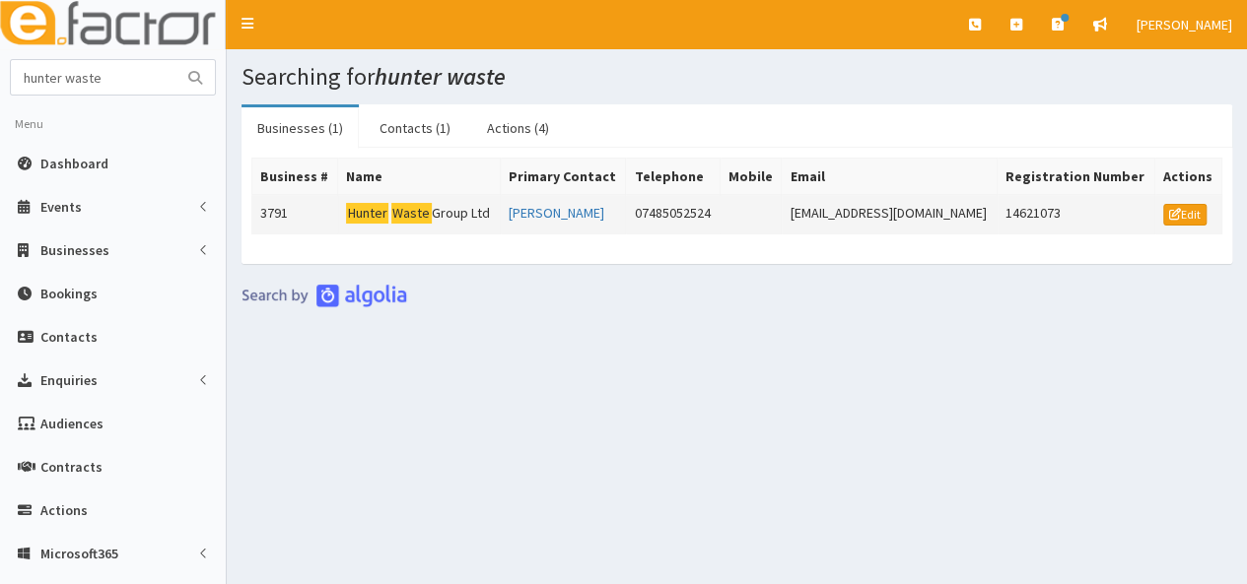
click at [380, 203] on mark "Hunter" at bounding box center [367, 213] width 42 height 21
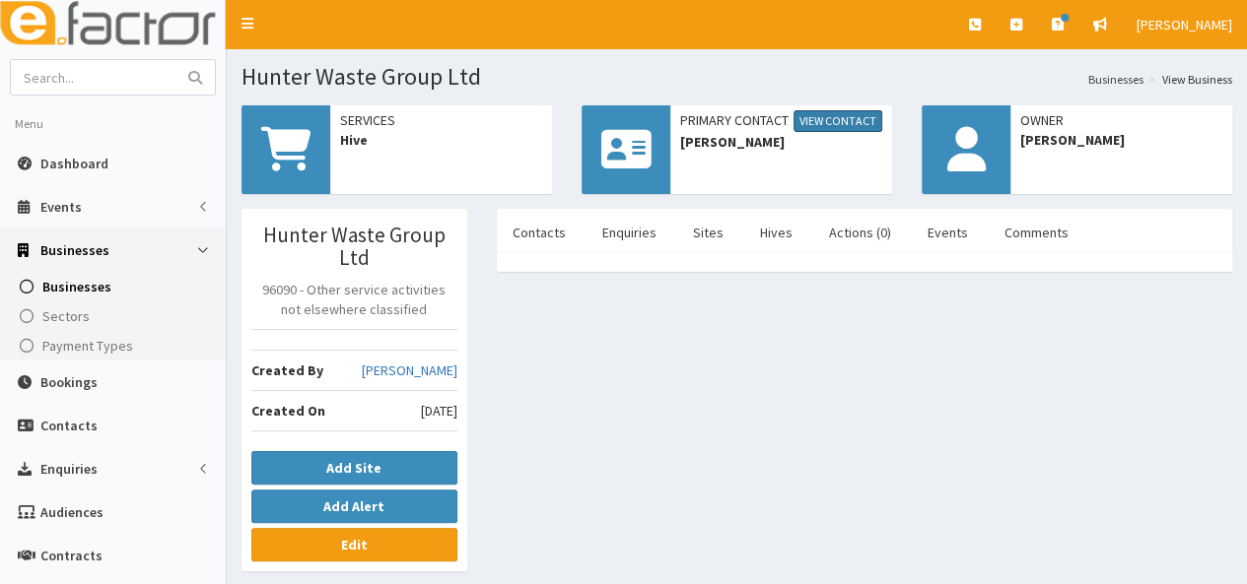
click at [816, 122] on link "View Contact" at bounding box center [837, 121] width 89 height 22
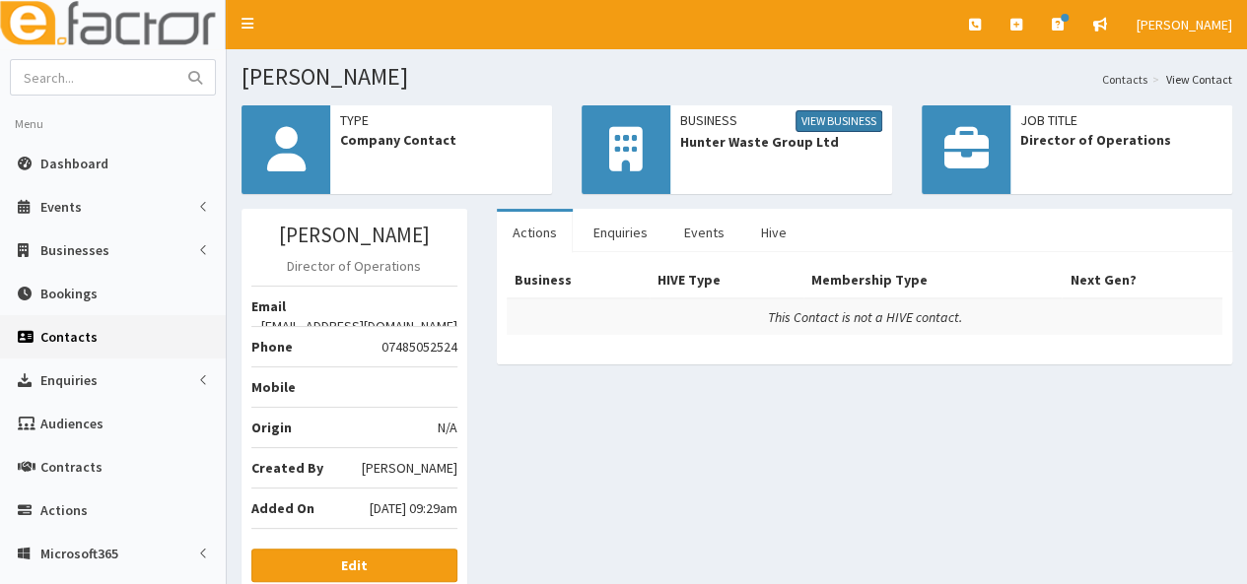
click at [806, 123] on link "View Business" at bounding box center [838, 121] width 87 height 22
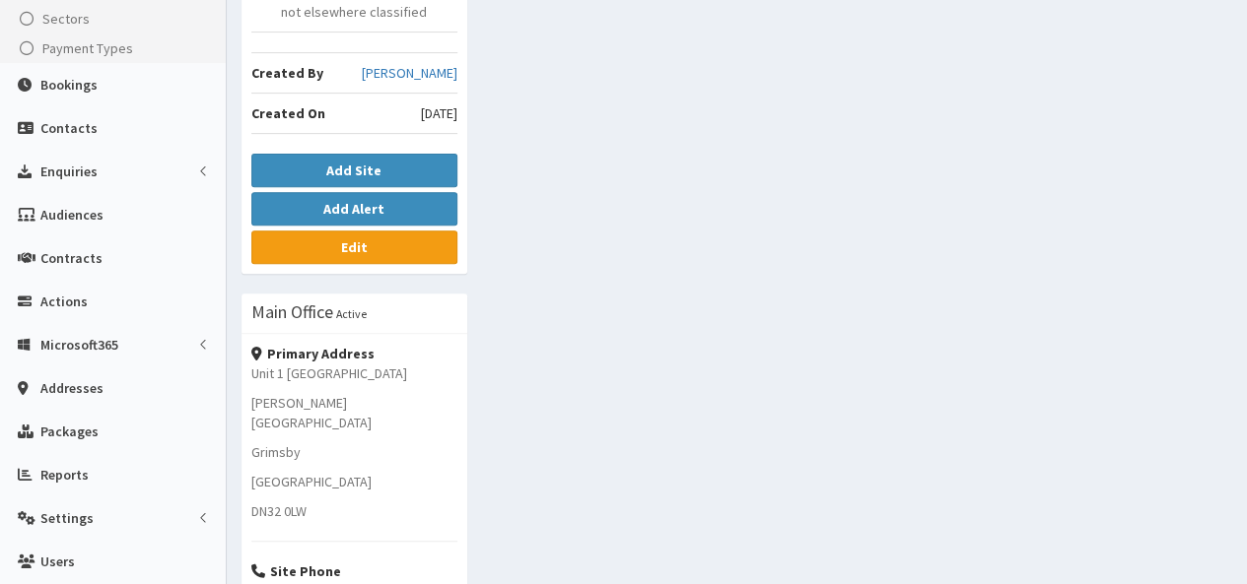
scroll to position [296, 0]
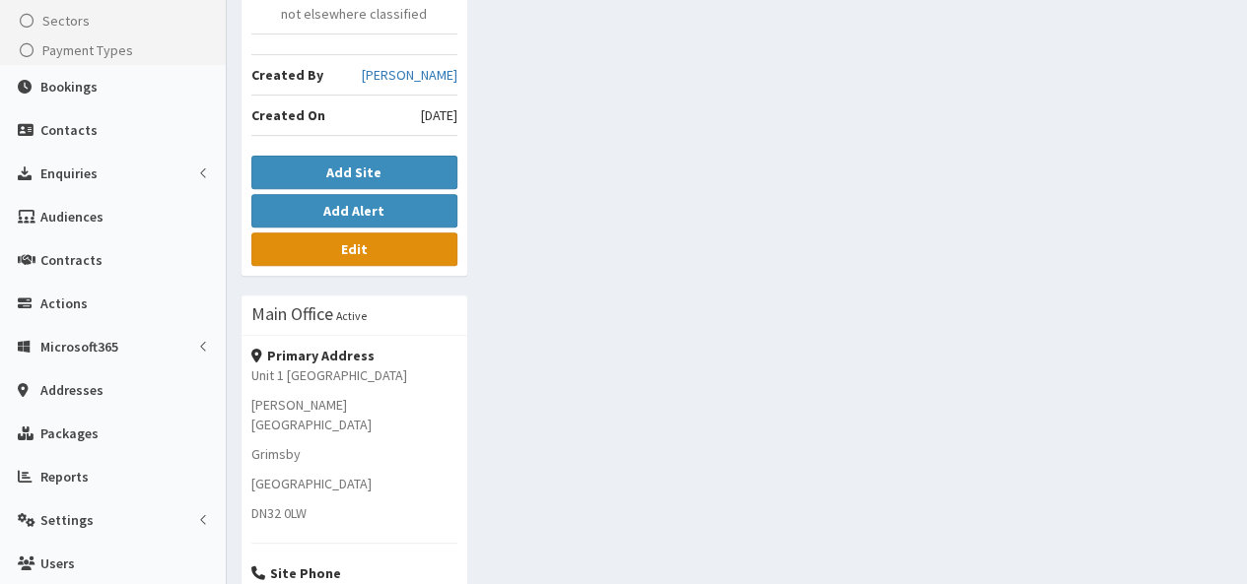
click at [365, 247] on b "Edit" at bounding box center [354, 249] width 27 height 18
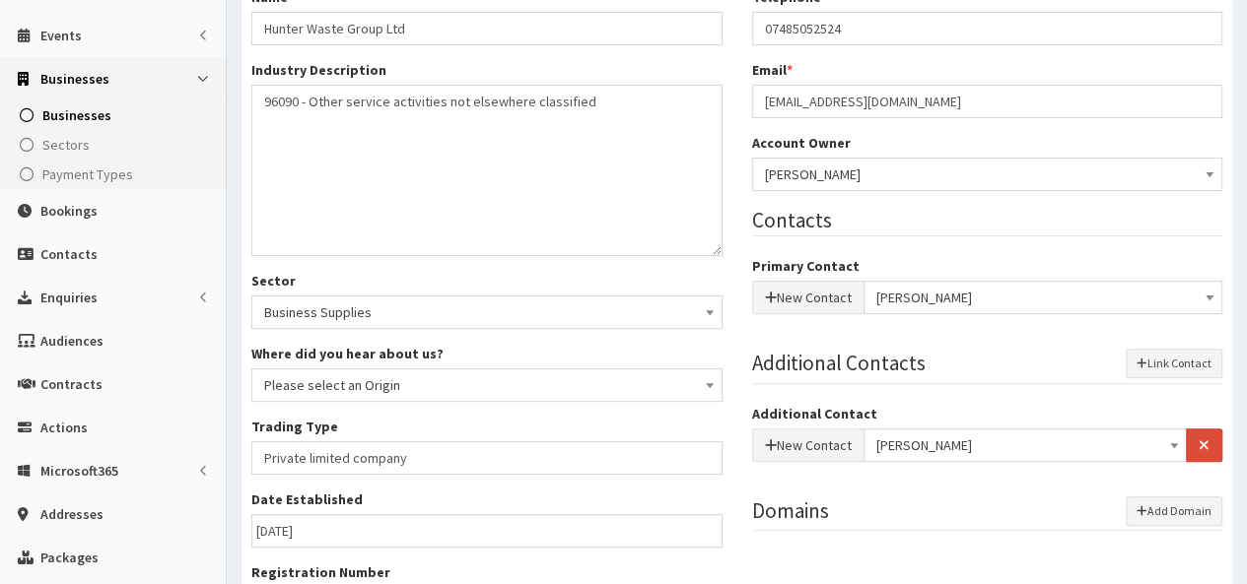
scroll to position [493, 0]
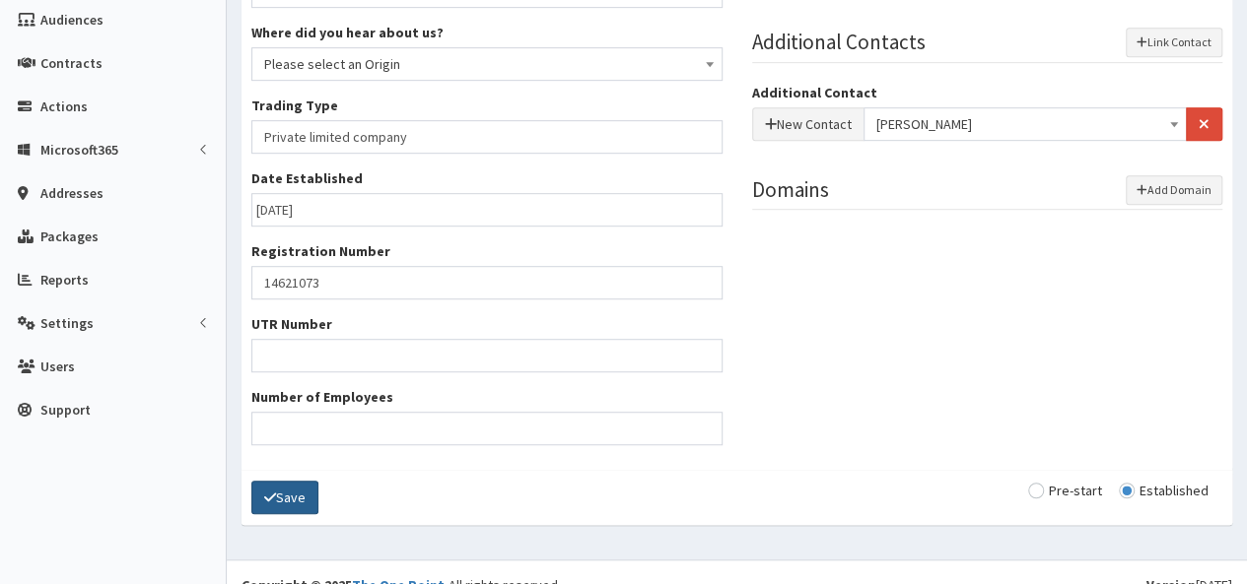
click at [289, 493] on button "Save" at bounding box center [284, 498] width 67 height 34
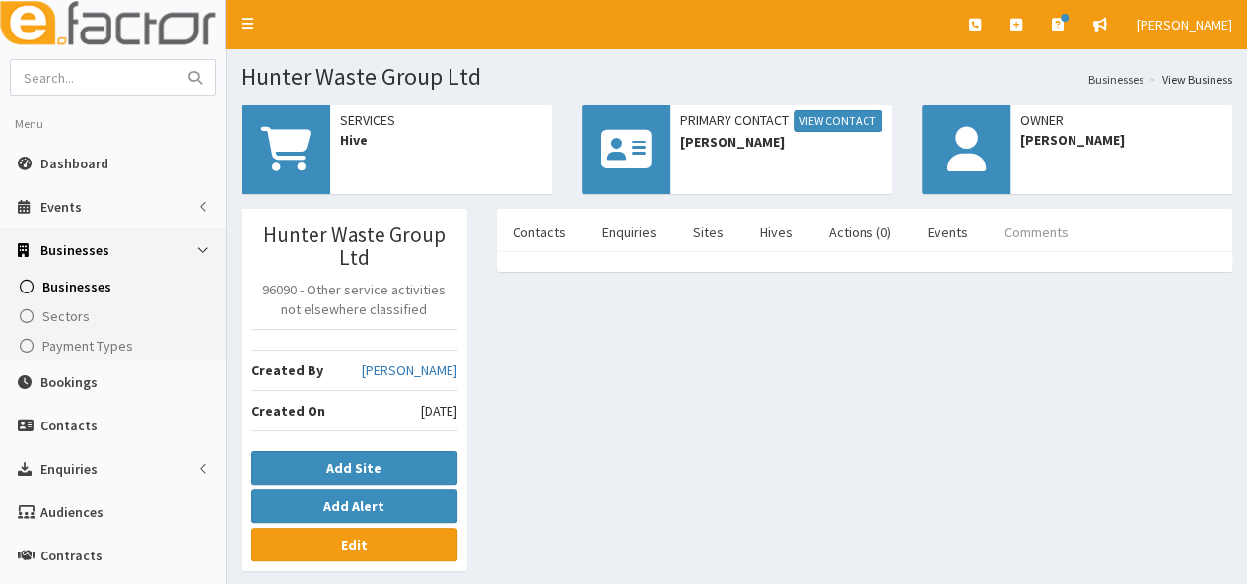
click at [1006, 228] on link "Comments" at bounding box center [1037, 232] width 96 height 41
